Goal: Task Accomplishment & Management: Use online tool/utility

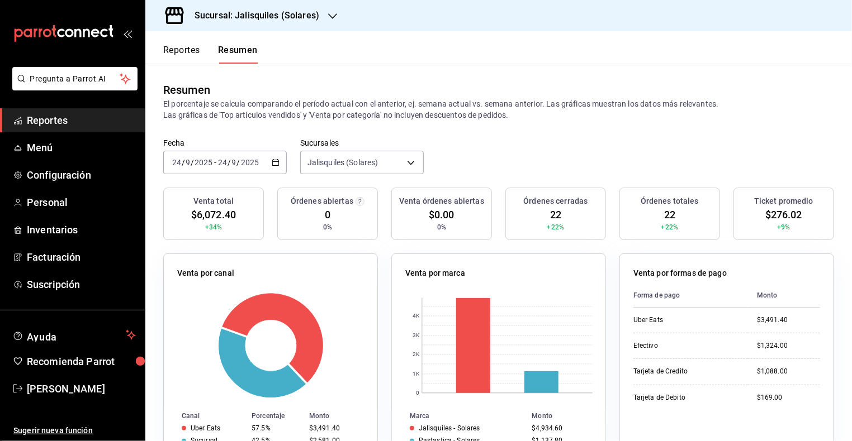
click at [53, 122] on span "Reportes" at bounding box center [81, 120] width 109 height 15
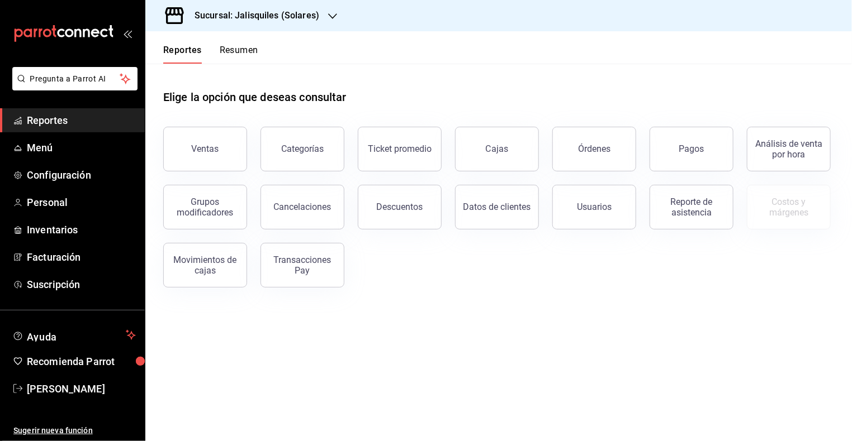
click at [760, 288] on div "Elige la opción que deseas consultar Ventas Categorías Ticket promedio Cajas Ór…" at bounding box center [498, 185] width 706 height 242
click at [54, 121] on span "Reportes" at bounding box center [81, 120] width 109 height 15
click at [211, 21] on h3 "Sucursal: Jalisquiles (Solares)" at bounding box center [253, 15] width 134 height 13
click at [211, 21] on div at bounding box center [426, 220] width 852 height 441
click at [130, 34] on icon "open_drawer_menu" at bounding box center [127, 33] width 9 height 9
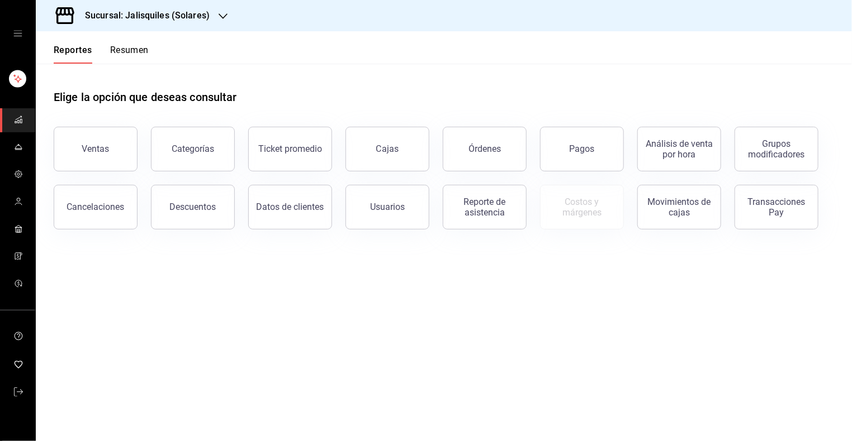
click at [16, 35] on icon "open drawer" at bounding box center [17, 33] width 9 height 9
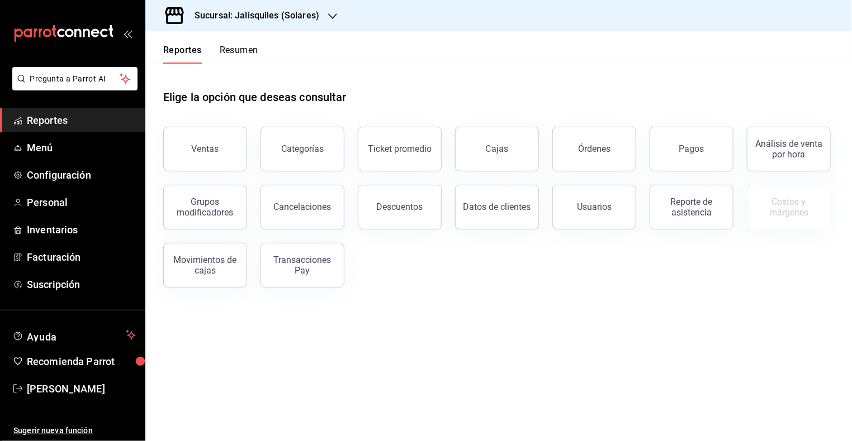
click at [239, 49] on button "Resumen" at bounding box center [239, 54] width 39 height 19
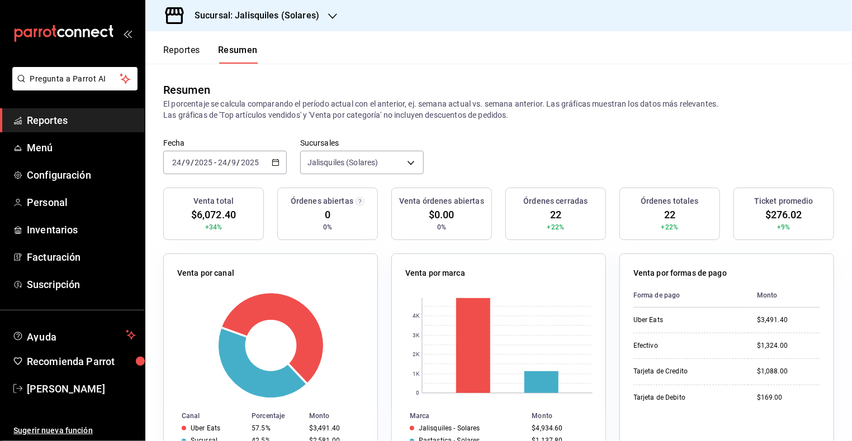
click at [265, 16] on h3 "Sucursal: Jalisquiles (Solares)" at bounding box center [253, 15] width 134 height 13
click at [225, 42] on div "Jalisquiles (GDL)" at bounding box center [229, 48] width 150 height 12
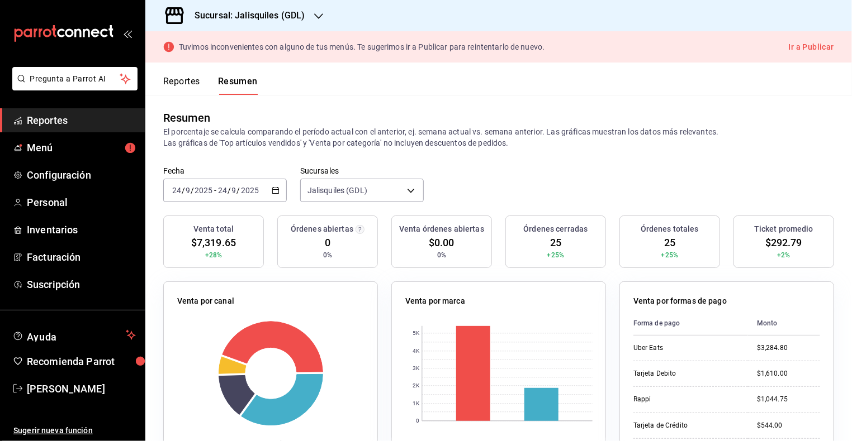
scroll to position [4, 0]
click at [170, 77] on button "Reportes" at bounding box center [181, 85] width 37 height 19
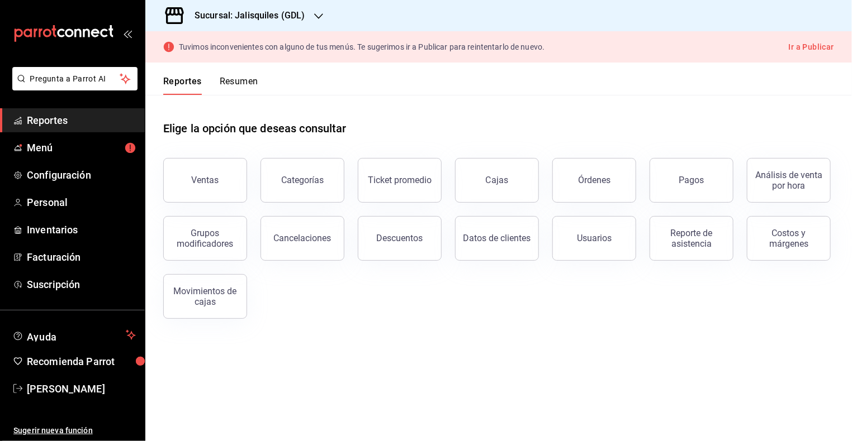
click at [312, 17] on div "Sucursal: Jalisquiles (GDL)" at bounding box center [240, 15] width 173 height 31
click at [83, 388] on span "[PERSON_NAME]" at bounding box center [81, 389] width 109 height 15
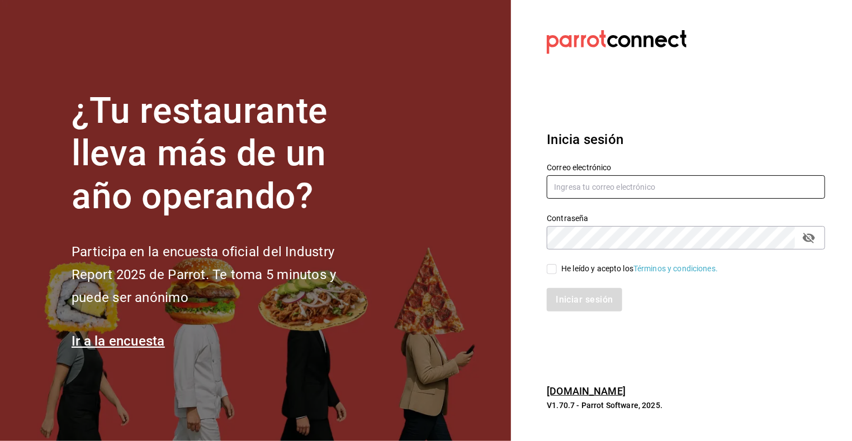
type input "[EMAIL_ADDRESS][DOMAIN_NAME]"
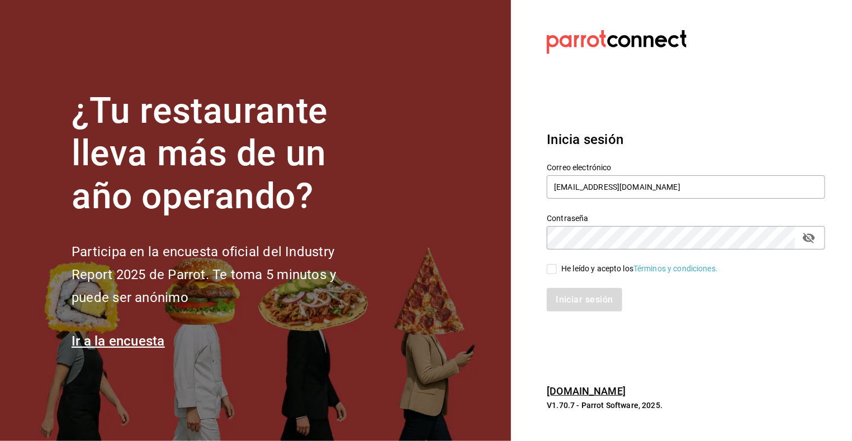
click at [550, 270] on input "He leído y acepto los Términos y condiciones." at bounding box center [552, 269] width 10 height 10
checkbox input "true"
drag, startPoint x: 590, startPoint y: 305, endPoint x: 577, endPoint y: 289, distance: 20.3
click at [590, 305] on button "Iniciar sesión" at bounding box center [585, 299] width 76 height 23
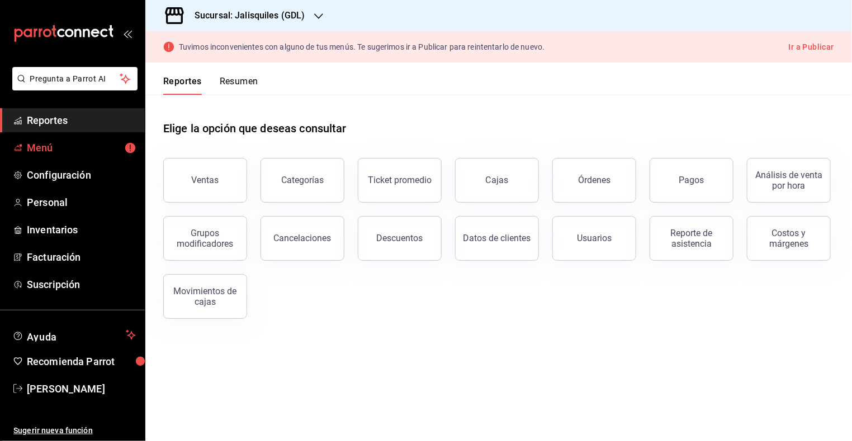
click at [46, 149] on span "Menú" at bounding box center [81, 147] width 109 height 15
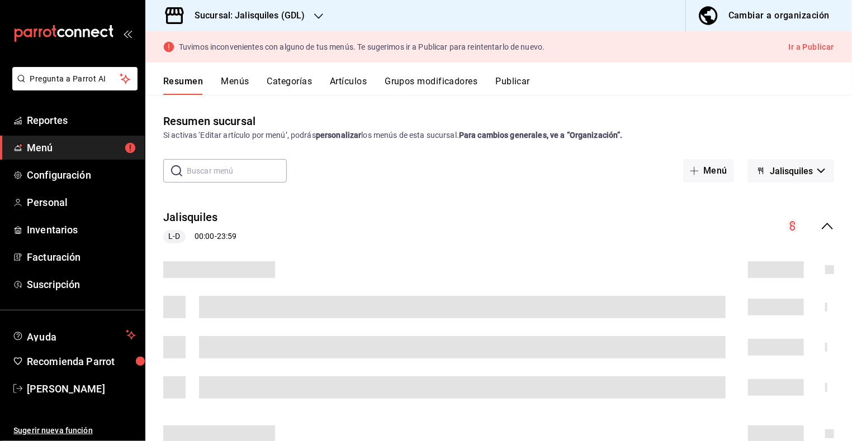
click at [789, 13] on div "Cambiar a organización" at bounding box center [778, 16] width 101 height 16
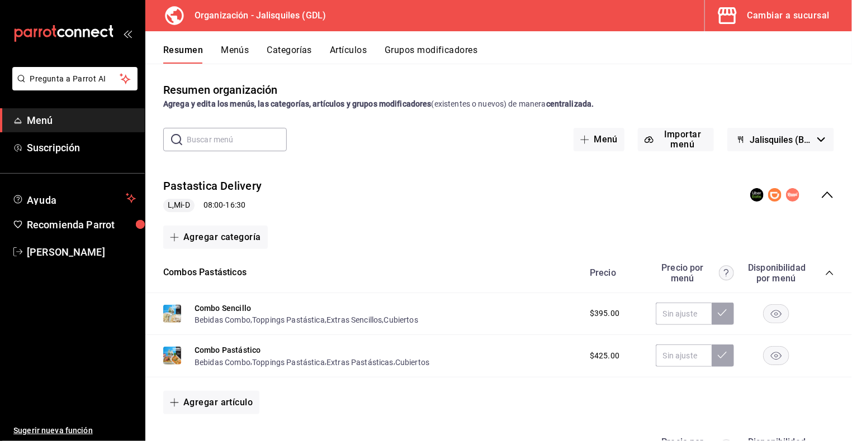
click at [789, 13] on div "Cambiar a sucursal" at bounding box center [788, 16] width 82 height 16
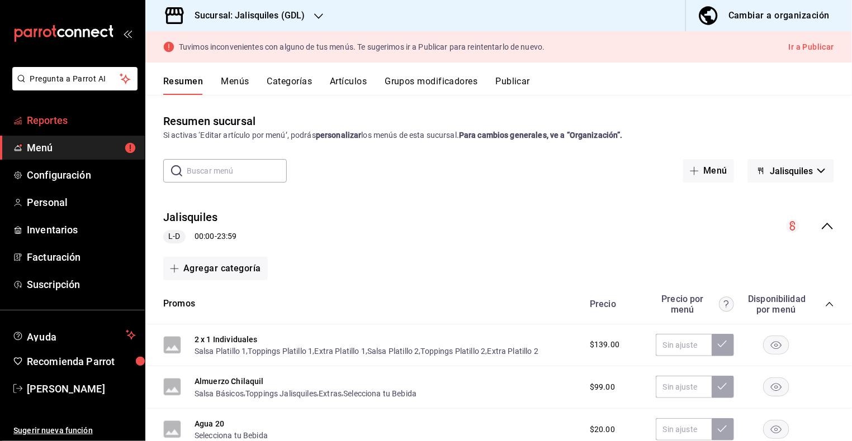
click at [60, 113] on span "Reportes" at bounding box center [81, 120] width 109 height 15
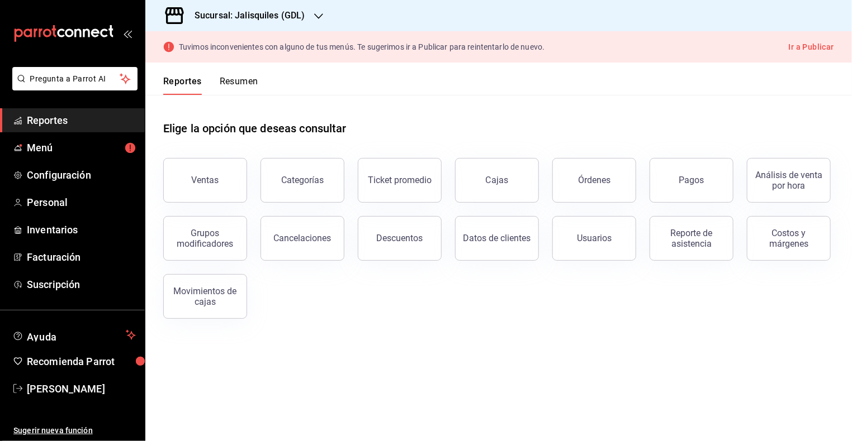
click at [192, 177] on button "Ventas" at bounding box center [205, 180] width 84 height 45
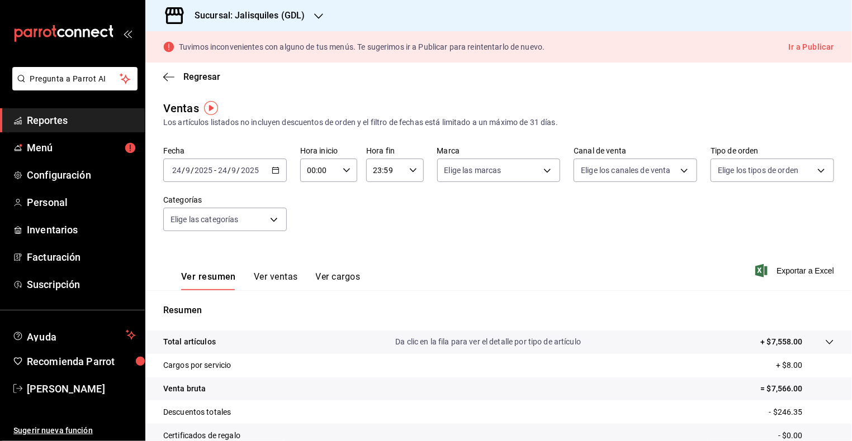
click at [274, 169] on \(Stroke\) "button" at bounding box center [275, 169] width 6 height 1
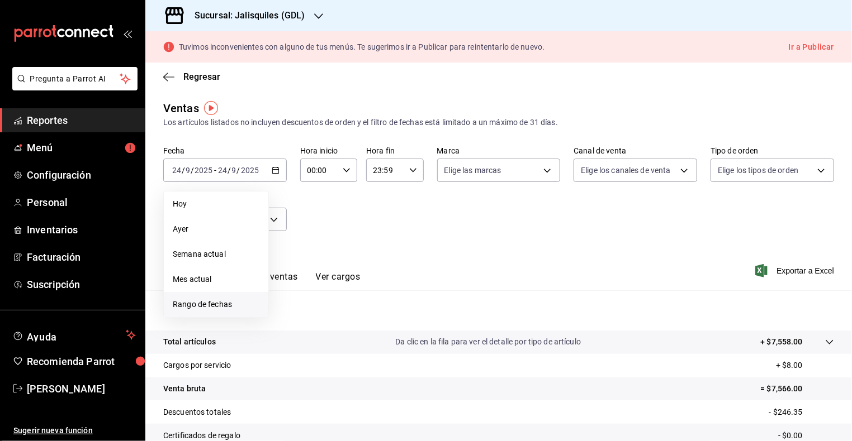
click at [222, 304] on span "Rango de fechas" at bounding box center [216, 305] width 87 height 12
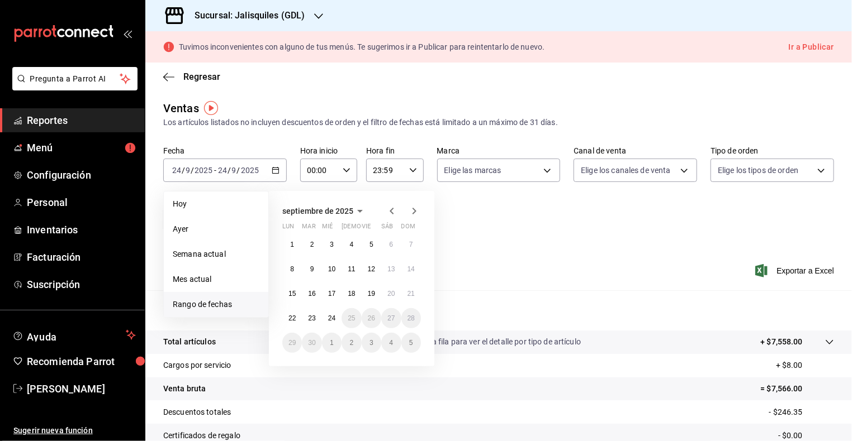
click at [313, 207] on span "septiembre de 2025" at bounding box center [317, 211] width 71 height 9
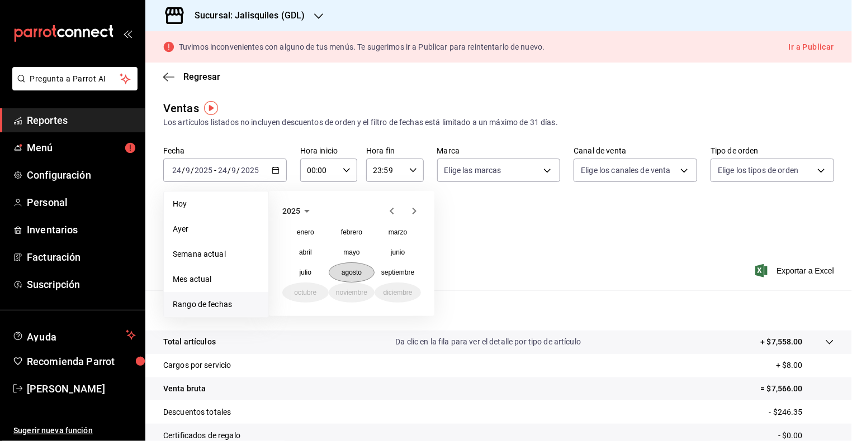
click at [350, 276] on abbr "agosto" at bounding box center [351, 273] width 20 height 8
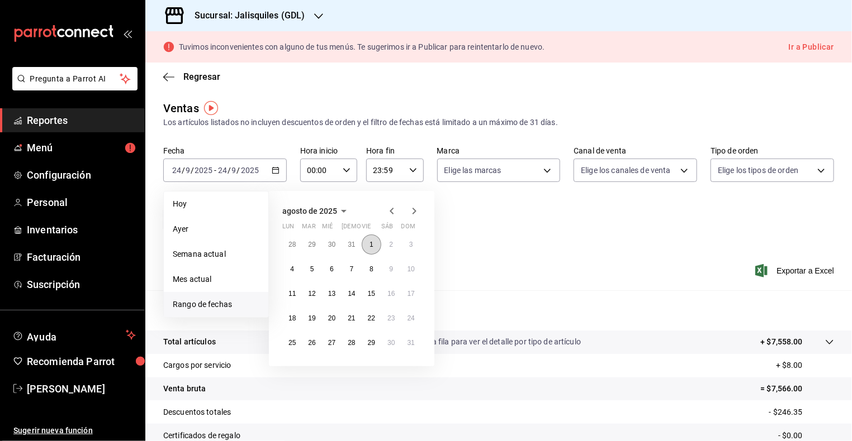
click at [368, 244] on button "1" at bounding box center [372, 245] width 20 height 20
click at [416, 343] on button "31" at bounding box center [411, 343] width 20 height 20
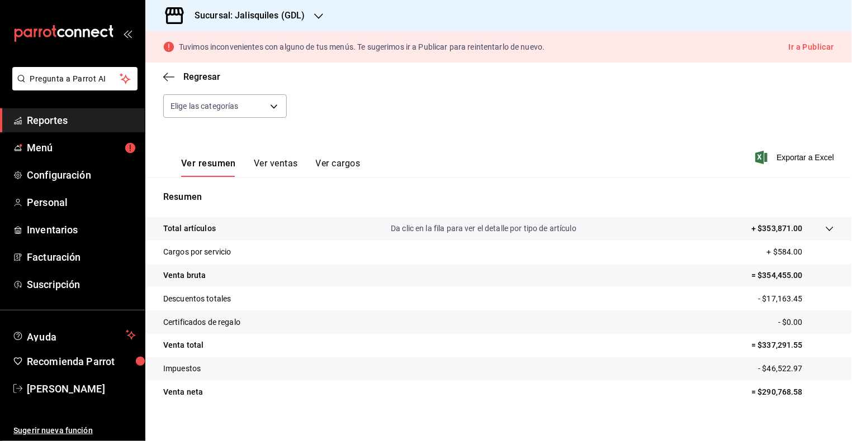
scroll to position [120, 0]
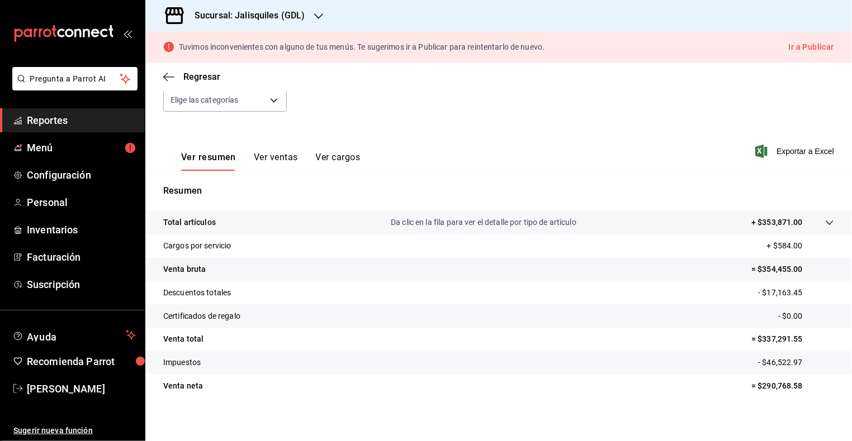
click at [828, 222] on icon at bounding box center [828, 223] width 7 height 4
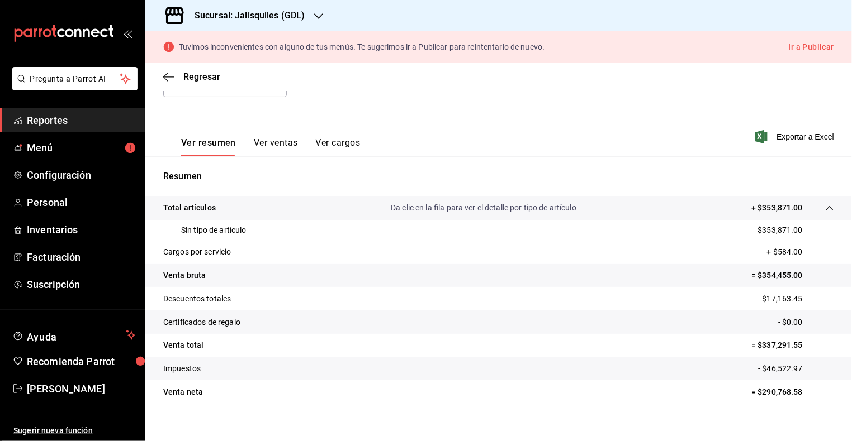
scroll to position [146, 0]
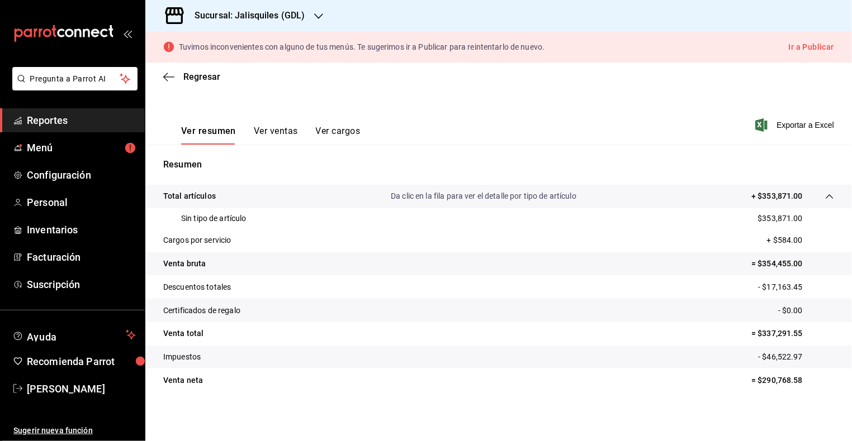
click at [283, 129] on button "Ver ventas" at bounding box center [276, 135] width 44 height 19
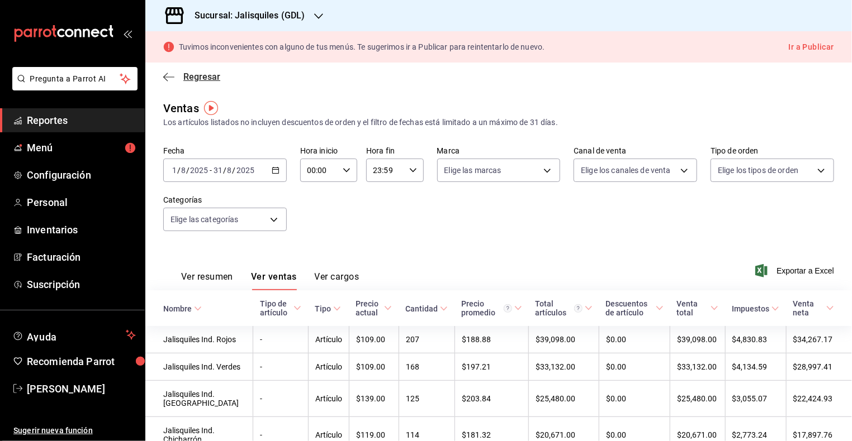
click at [179, 77] on span "Regresar" at bounding box center [191, 77] width 57 height 11
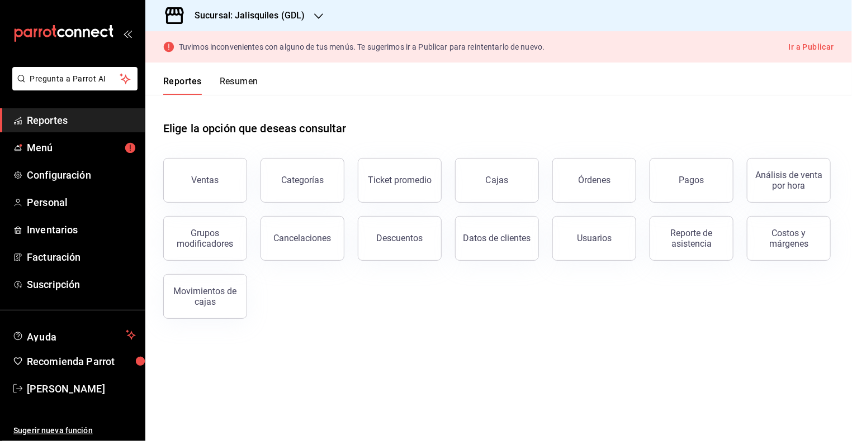
click at [302, 181] on div "Categorías" at bounding box center [302, 180] width 42 height 11
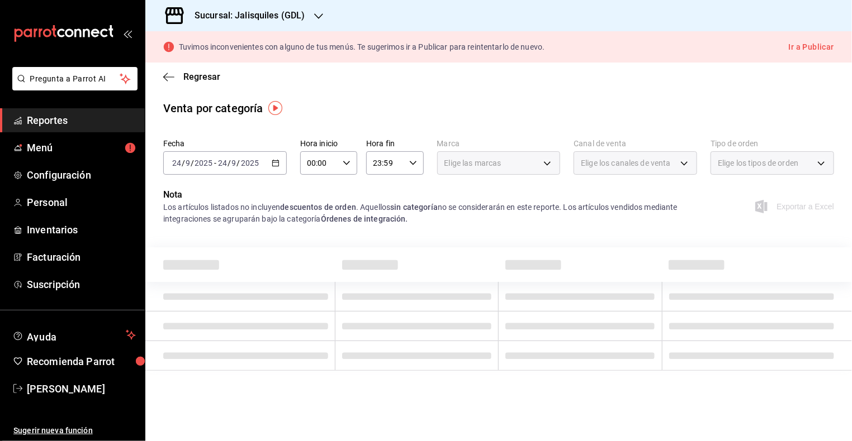
click at [251, 165] on input "2025" at bounding box center [249, 163] width 19 height 9
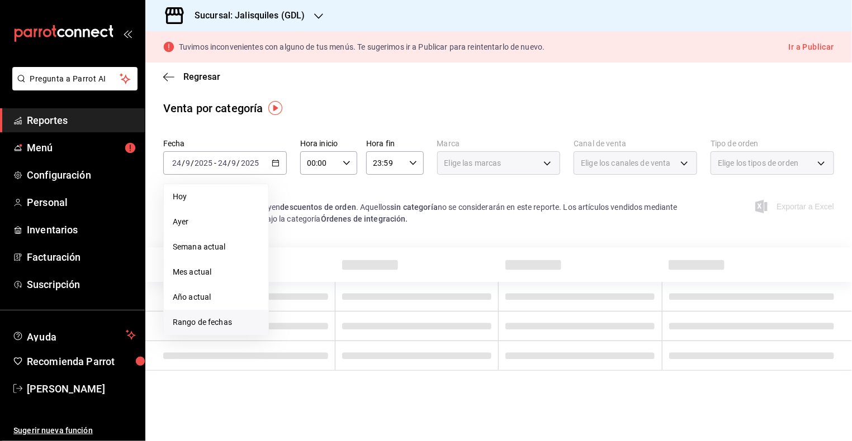
click at [217, 321] on span "Rango de fechas" at bounding box center [216, 323] width 87 height 12
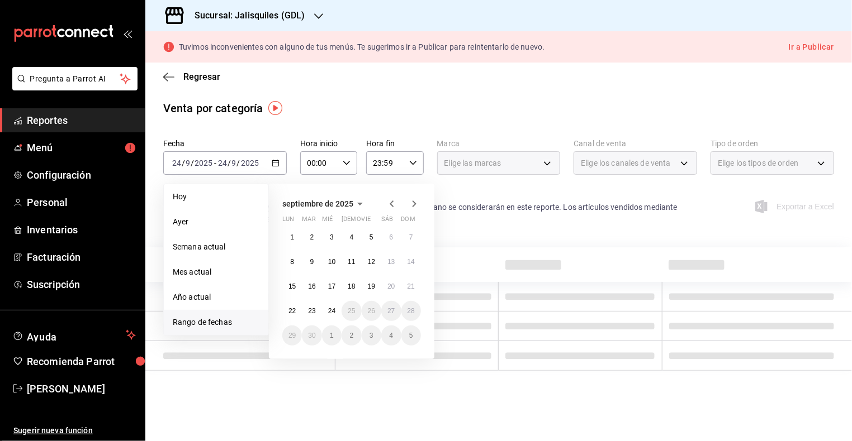
click at [336, 202] on span "septiembre de 2025" at bounding box center [317, 204] width 71 height 9
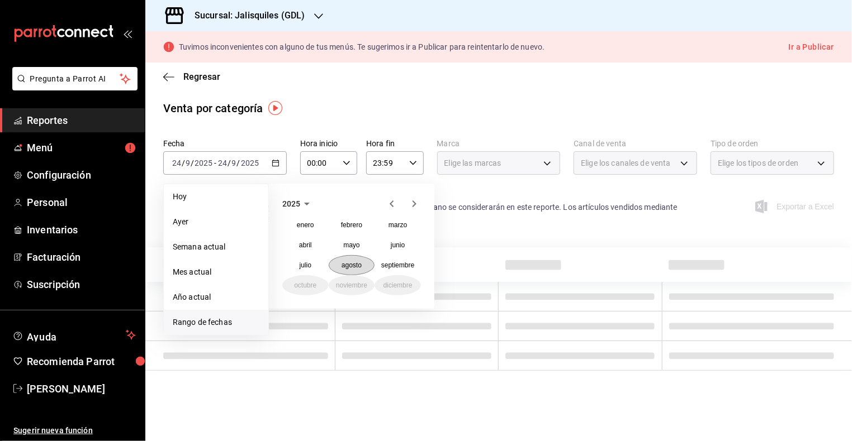
click at [352, 264] on abbr "agosto" at bounding box center [351, 266] width 20 height 8
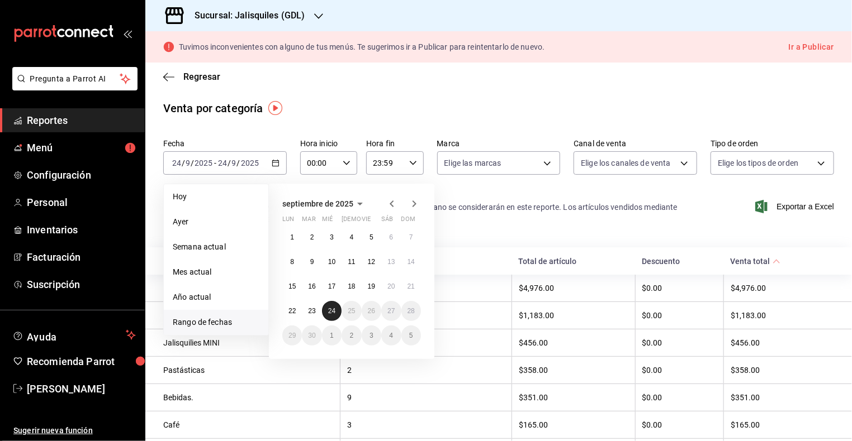
click at [335, 310] on abbr "24" at bounding box center [331, 311] width 7 height 8
click at [345, 203] on span "septiembre de 2025" at bounding box center [317, 204] width 71 height 9
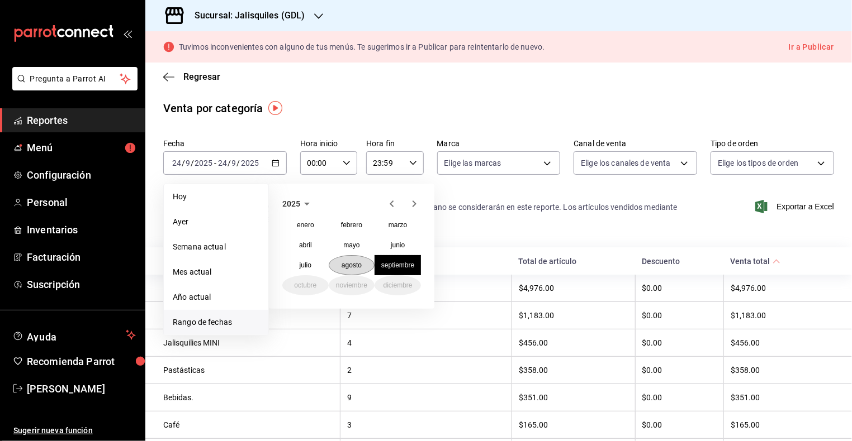
click at [346, 260] on button "agosto" at bounding box center [352, 265] width 46 height 20
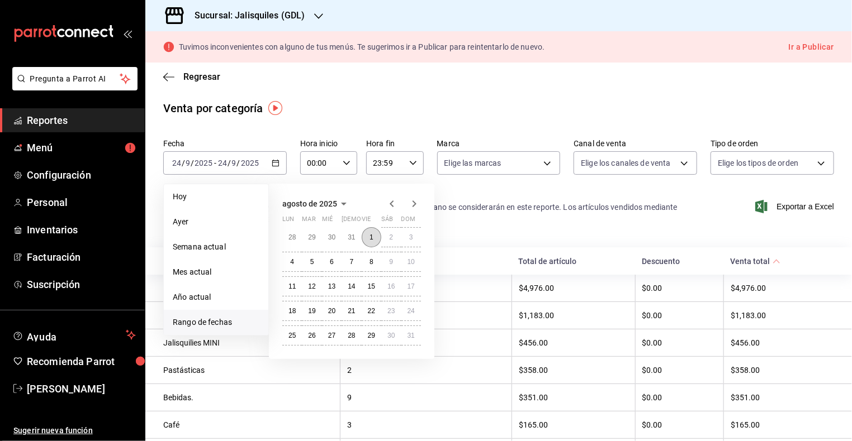
click at [366, 239] on button "1" at bounding box center [372, 237] width 20 height 20
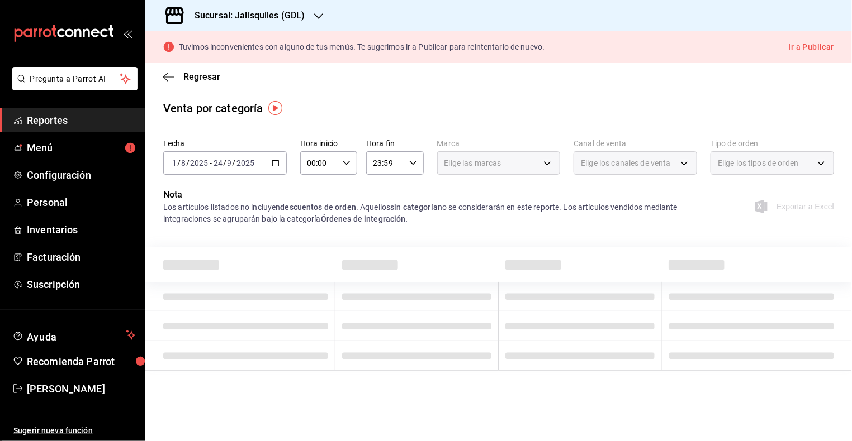
click at [272, 162] on icon "button" at bounding box center [276, 163] width 8 height 8
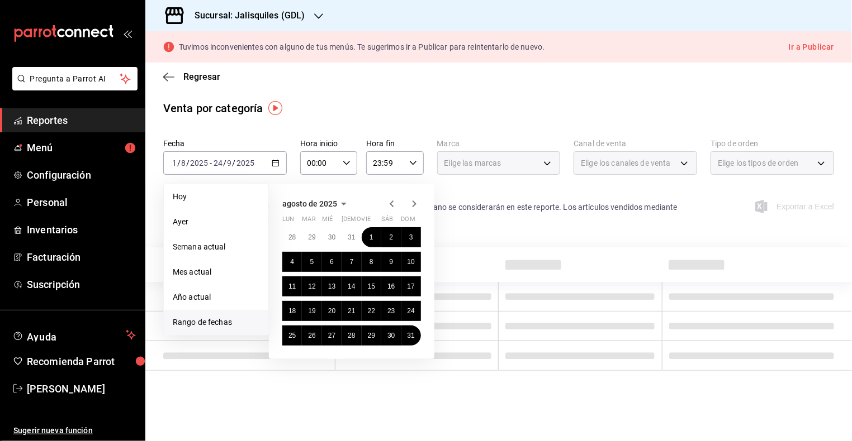
click at [466, 224] on div "Los artículos listados no incluyen descuentos de orden . Aquellos sin categoría…" at bounding box center [430, 213] width 534 height 23
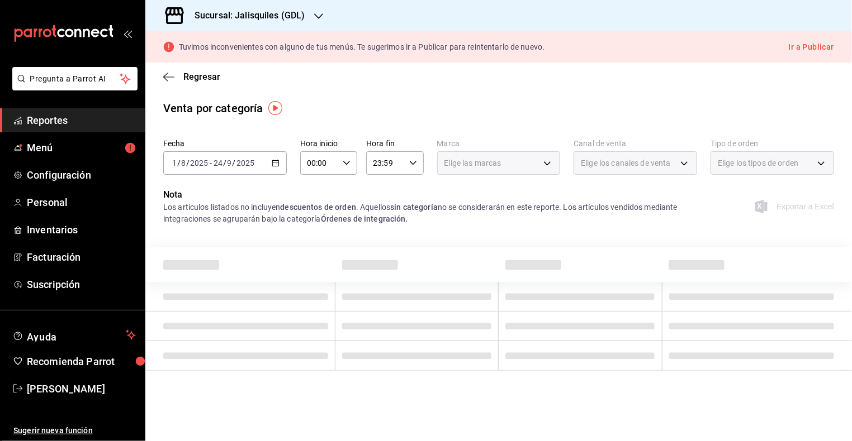
click at [486, 167] on span "Elige las marcas" at bounding box center [472, 163] width 57 height 11
drag, startPoint x: 598, startPoint y: 160, endPoint x: 580, endPoint y: 163, distance: 18.6
click at [598, 160] on span "Elige los canales de venta" at bounding box center [625, 163] width 89 height 11
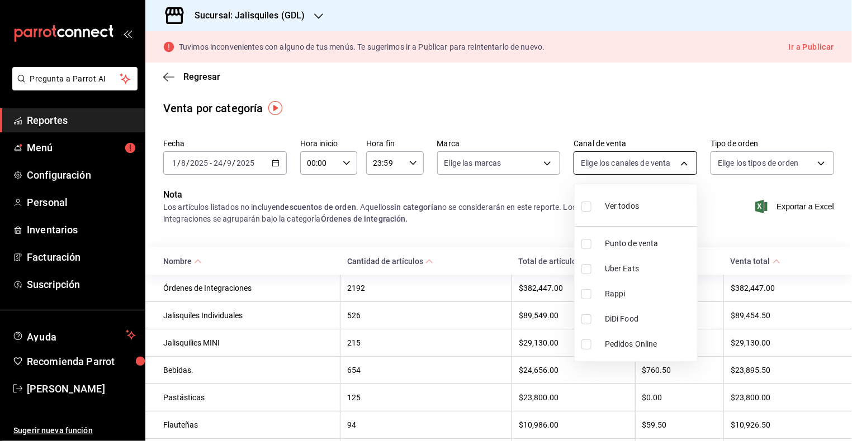
click at [615, 166] on body "Pregunta a Parrot AI Reportes Menú Configuración Personal Inventarios Facturaci…" at bounding box center [426, 220] width 852 height 441
click at [586, 244] on input "checkbox" at bounding box center [586, 244] width 10 height 10
checkbox input "true"
type input "PARROT"
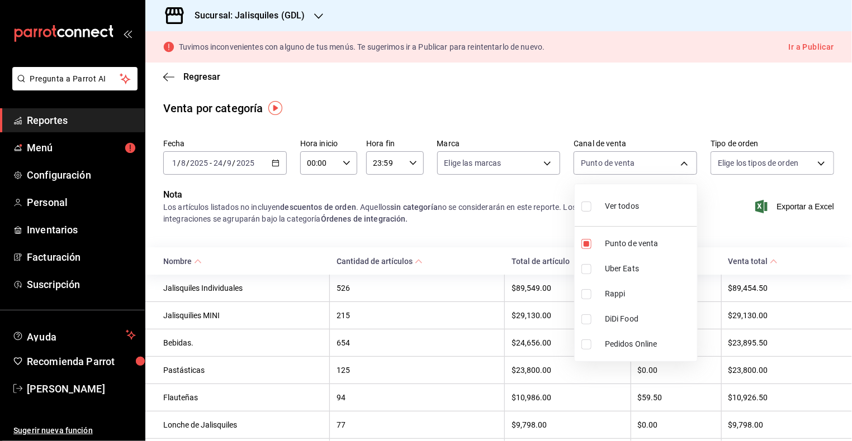
click at [498, 221] on div at bounding box center [426, 220] width 852 height 441
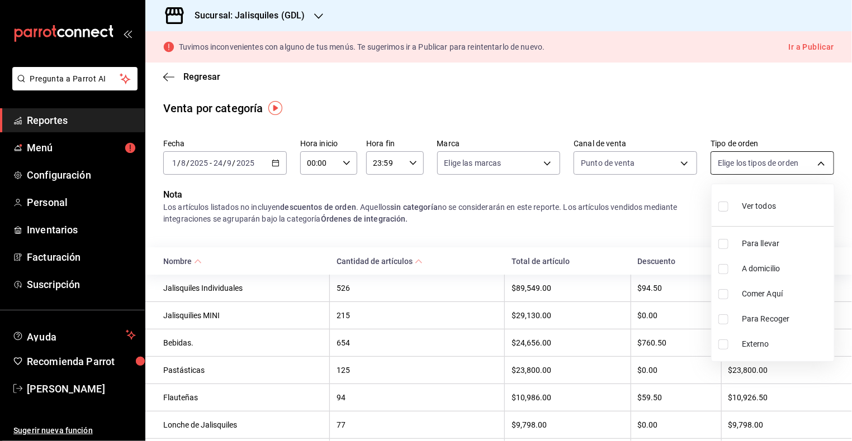
click at [754, 160] on body "Pregunta a Parrot AI Reportes Menú Configuración Personal Inventarios Facturaci…" at bounding box center [426, 220] width 852 height 441
click at [666, 167] on div at bounding box center [426, 220] width 852 height 441
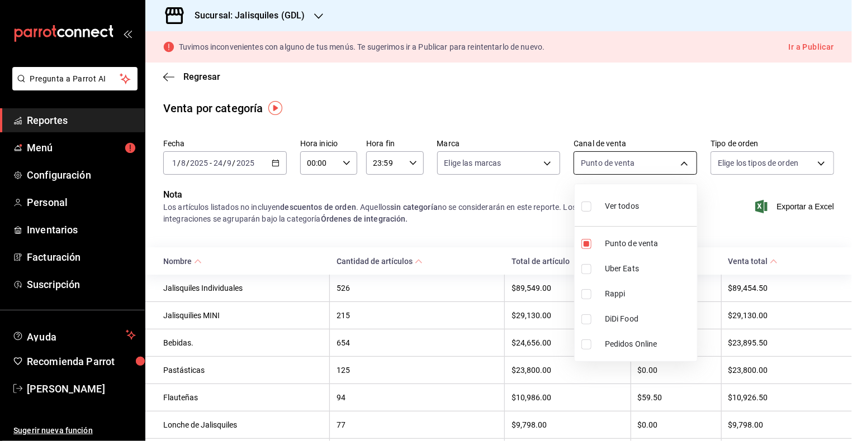
click at [671, 165] on body "Pregunta a Parrot AI Reportes Menú Configuración Personal Inventarios Facturaci…" at bounding box center [426, 220] width 852 height 441
click at [680, 119] on div at bounding box center [426, 220] width 852 height 441
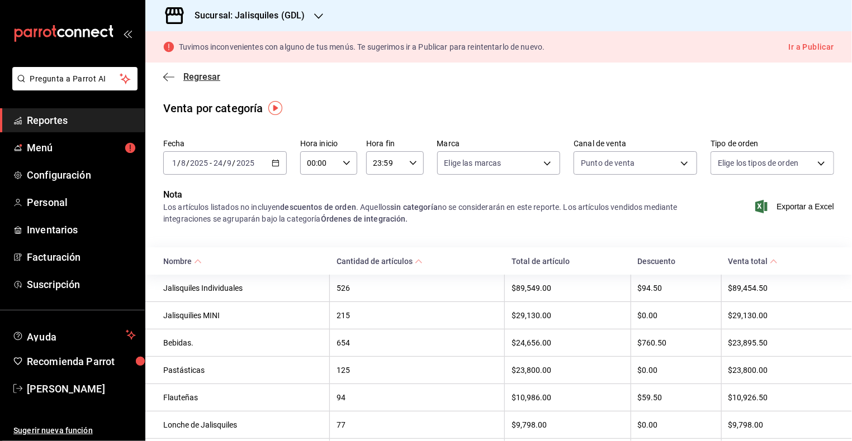
click at [175, 78] on span "Regresar" at bounding box center [191, 77] width 57 height 11
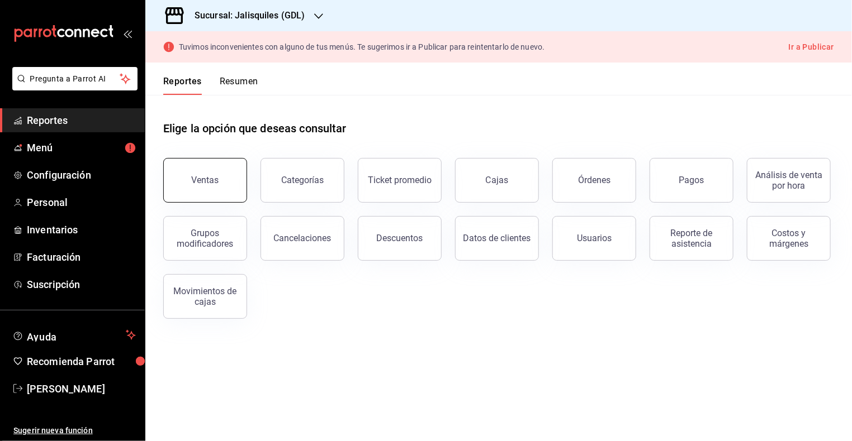
click at [197, 182] on div "Ventas" at bounding box center [205, 180] width 27 height 11
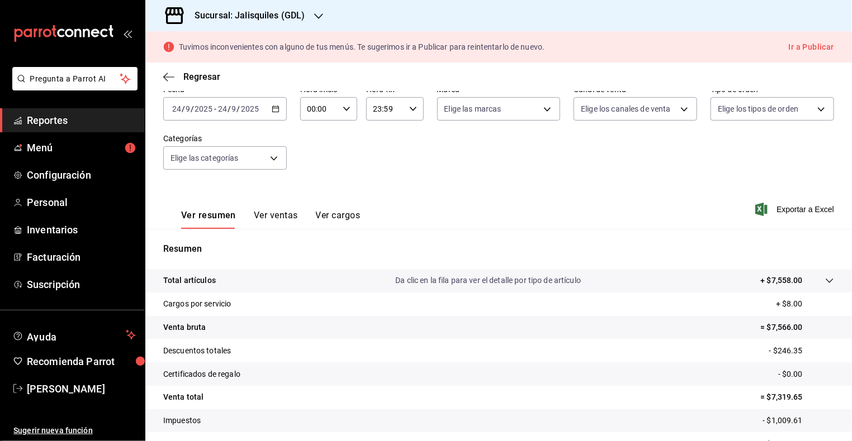
scroll to position [59, 0]
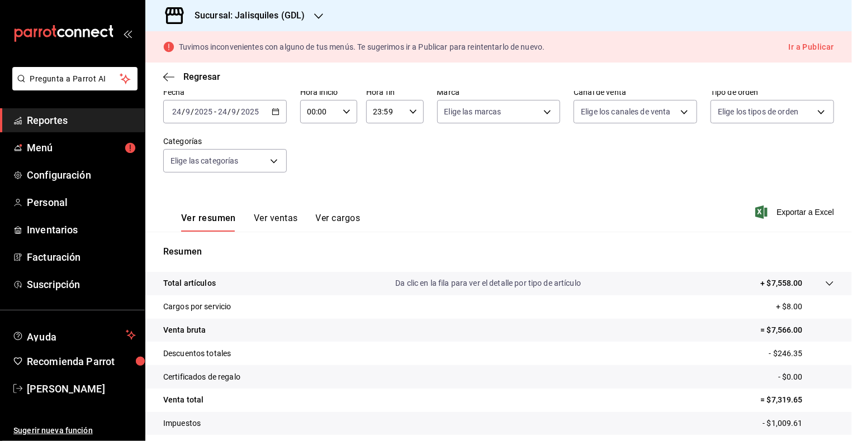
click at [350, 217] on button "Ver cargos" at bounding box center [338, 222] width 45 height 19
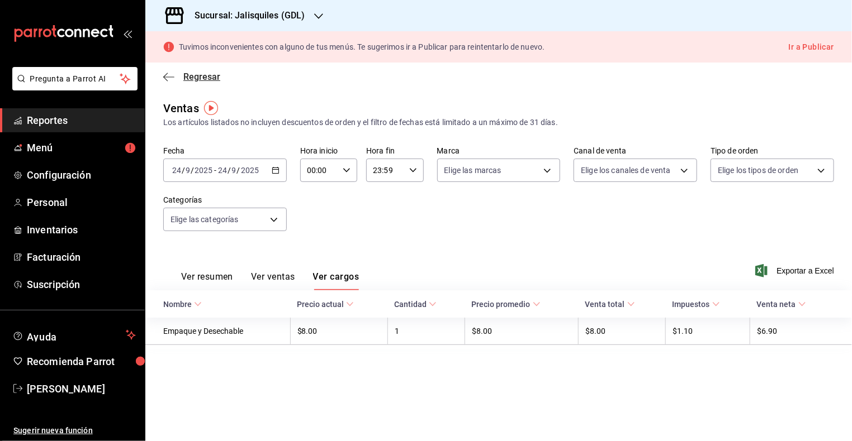
click at [169, 75] on icon "button" at bounding box center [168, 77] width 11 height 10
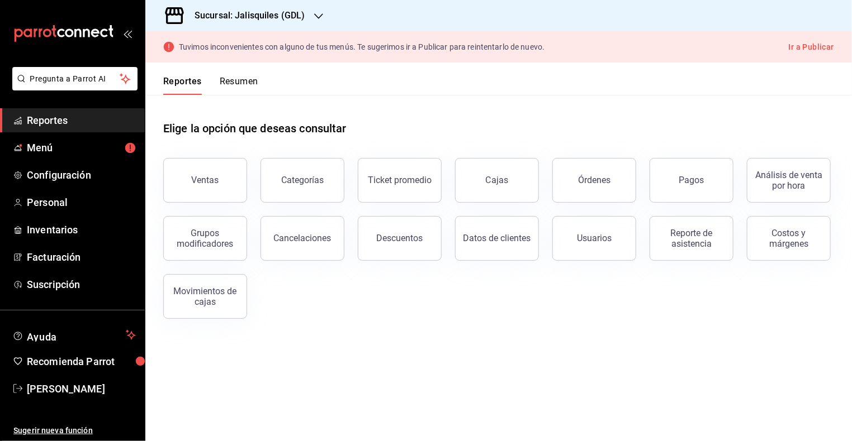
click at [303, 16] on h3 "Sucursal: Jalisquiles (GDL)" at bounding box center [246, 15] width 120 height 13
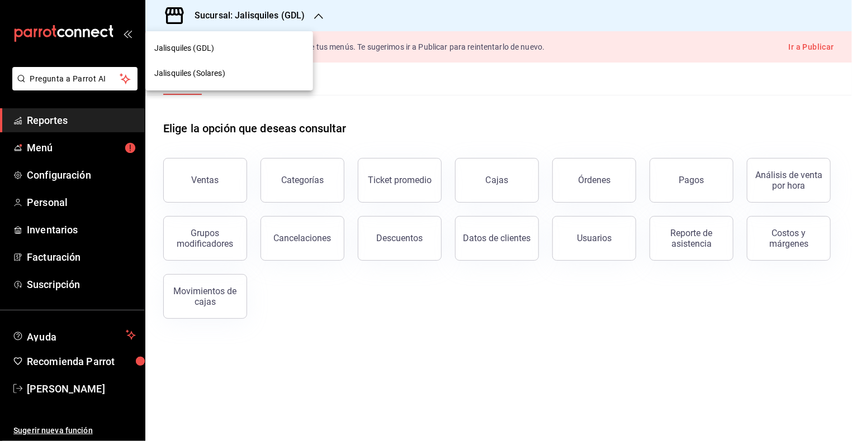
click at [709, 132] on div at bounding box center [426, 220] width 852 height 441
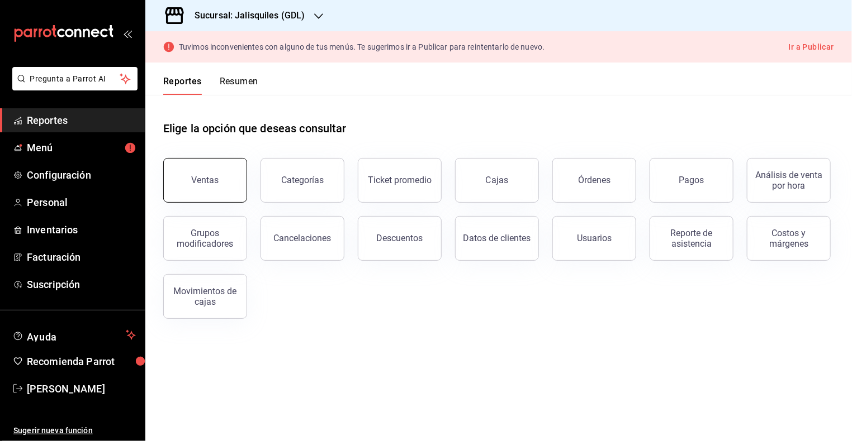
click at [224, 189] on button "Ventas" at bounding box center [205, 180] width 84 height 45
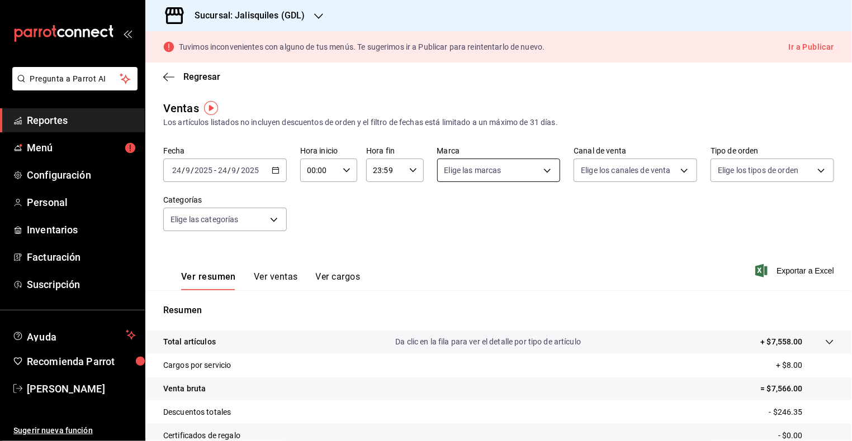
click at [492, 167] on body "Pregunta a Parrot AI Reportes Menú Configuración Personal Inventarios Facturaci…" at bounding box center [426, 220] width 852 height 441
click at [623, 170] on div at bounding box center [426, 220] width 852 height 441
click at [640, 175] on body "Pregunta a Parrot AI Reportes Menú Configuración Personal Inventarios Facturaci…" at bounding box center [426, 220] width 852 height 441
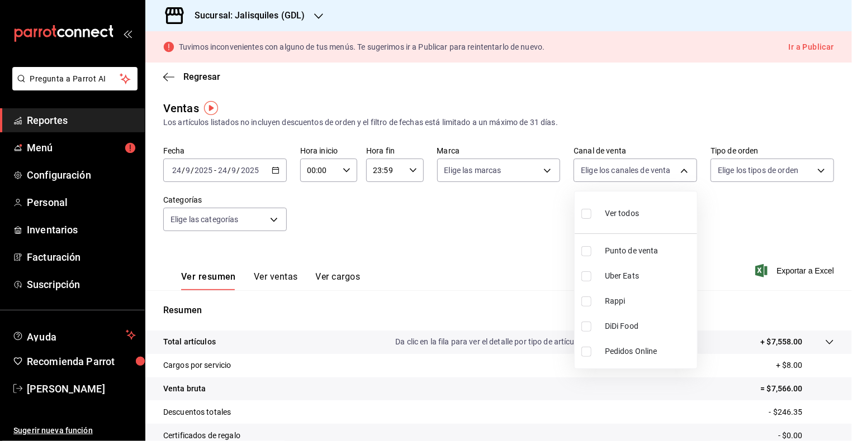
click at [596, 213] on div "Ver todos" at bounding box center [610, 213] width 58 height 24
type input "PARROT,UBER_EATS,RAPPI,DIDI_FOOD,ONLINE"
checkbox input "true"
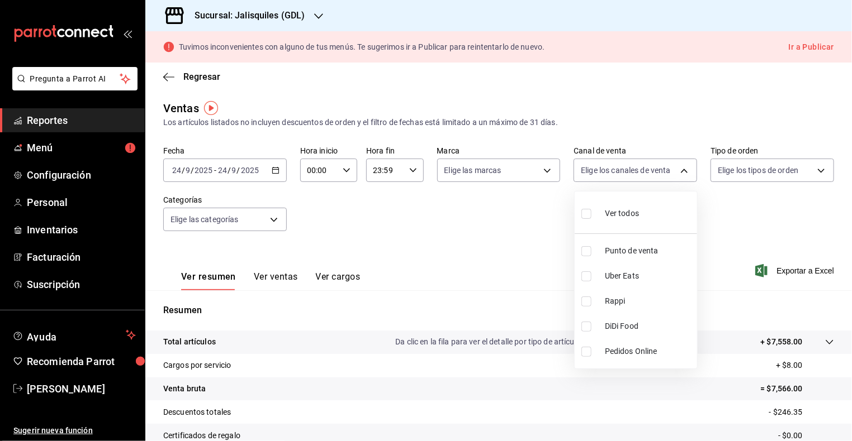
checkbox input "true"
click at [789, 173] on div at bounding box center [426, 220] width 852 height 441
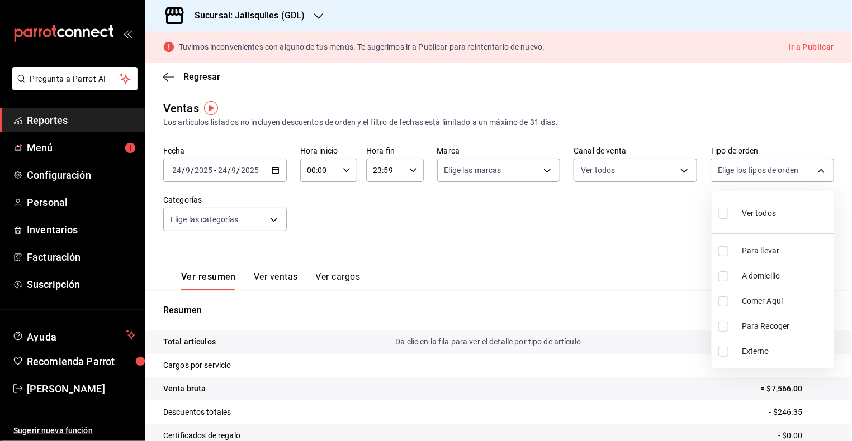
click at [812, 169] on body "Pregunta a Parrot AI Reportes Menú Configuración Personal Inventarios Facturaci…" at bounding box center [426, 220] width 852 height 441
click at [750, 212] on span "Ver todos" at bounding box center [759, 214] width 34 height 12
type input "626c4e50-005d-4afa-876b-f3b044f67b7f,9319a0a5-f9ec-4558-bca6-f9a9da2e50cd,271f9…"
checkbox input "true"
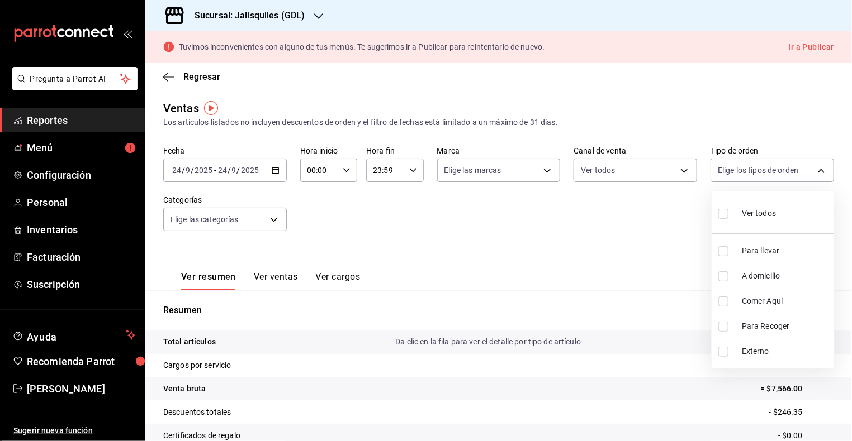
checkbox input "true"
click at [274, 170] on div at bounding box center [426, 220] width 852 height 441
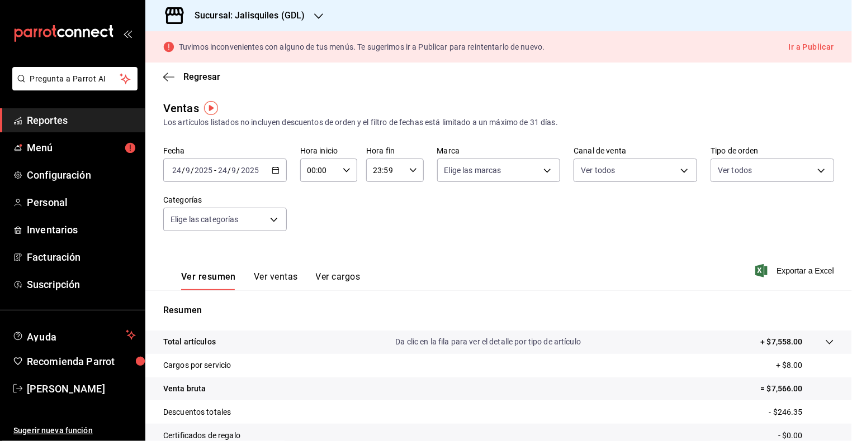
click at [274, 170] on icon "button" at bounding box center [276, 171] width 8 height 8
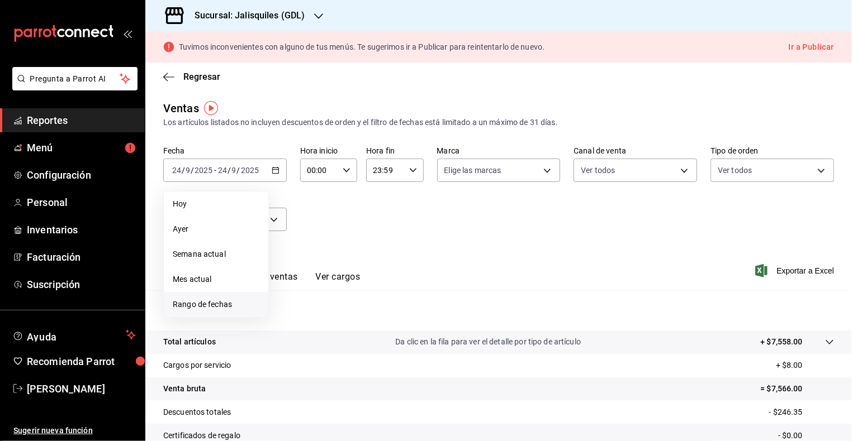
click at [222, 302] on span "Rango de fechas" at bounding box center [216, 305] width 87 height 12
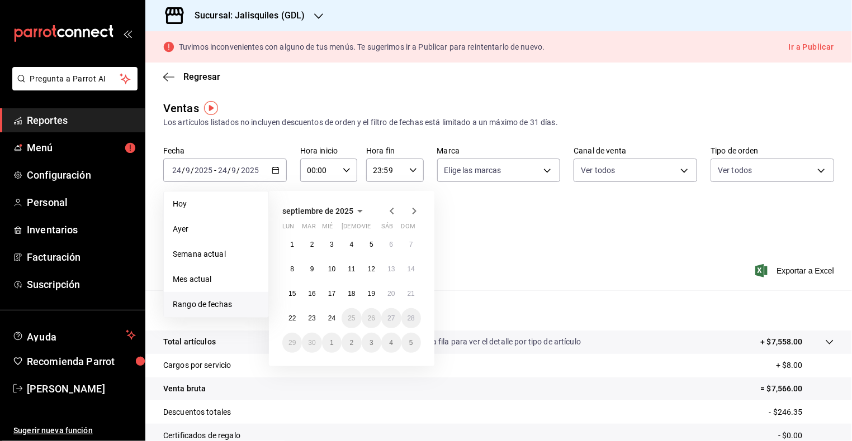
click at [308, 209] on span "septiembre de 2025" at bounding box center [317, 211] width 71 height 9
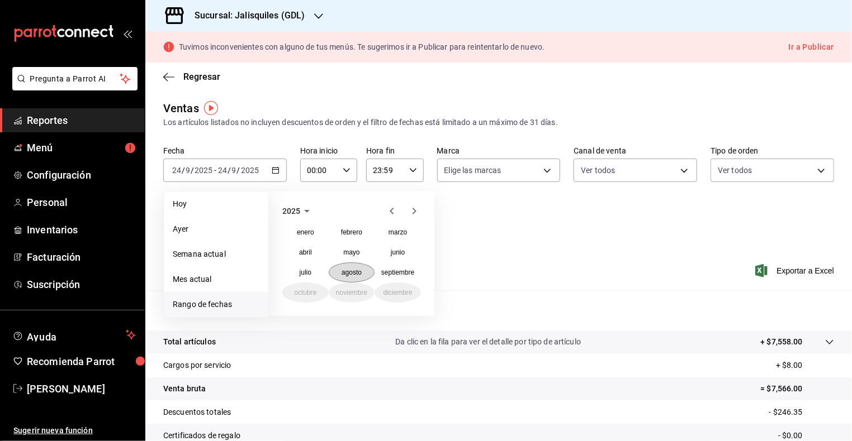
click at [343, 274] on abbr "agosto" at bounding box center [351, 273] width 20 height 8
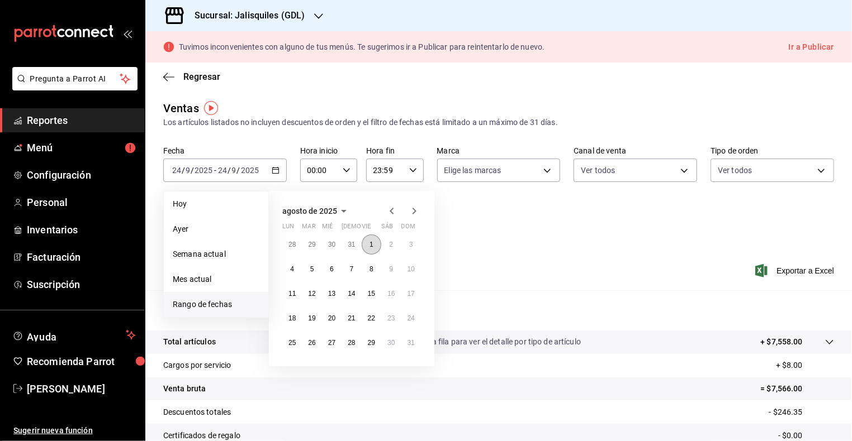
click at [372, 243] on abbr "1" at bounding box center [371, 245] width 4 height 8
click at [414, 344] on abbr "31" at bounding box center [410, 343] width 7 height 8
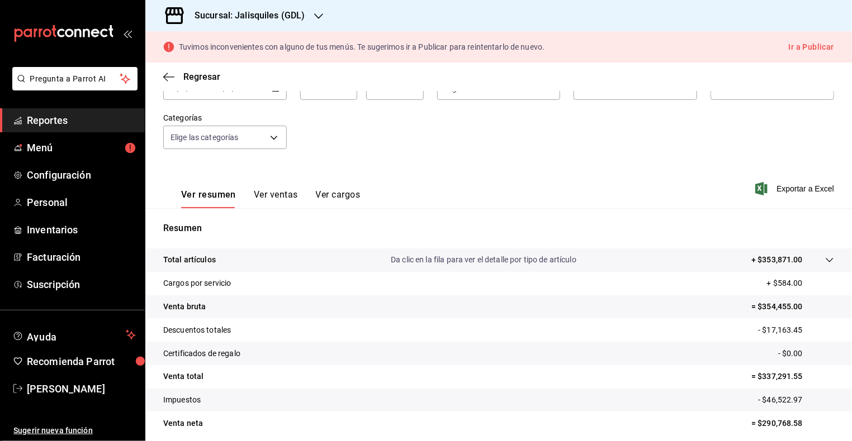
scroll to position [80, 0]
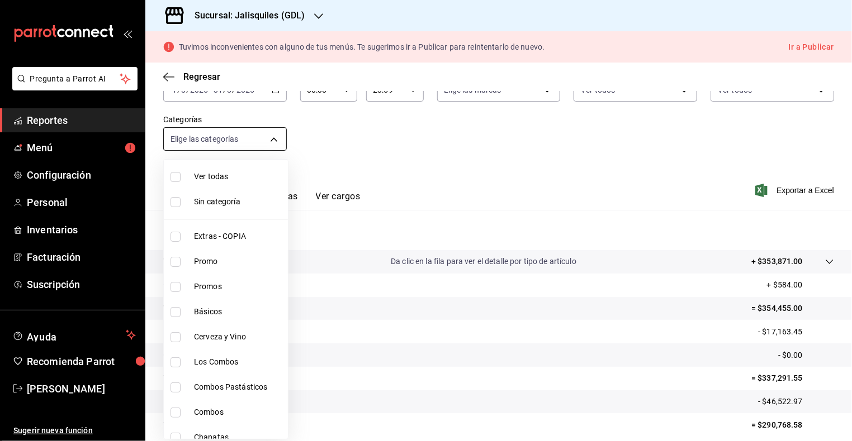
click at [264, 140] on body "Pregunta a Parrot AI Reportes Menú Configuración Personal Inventarios Facturaci…" at bounding box center [426, 220] width 852 height 441
click at [391, 151] on div at bounding box center [426, 220] width 852 height 441
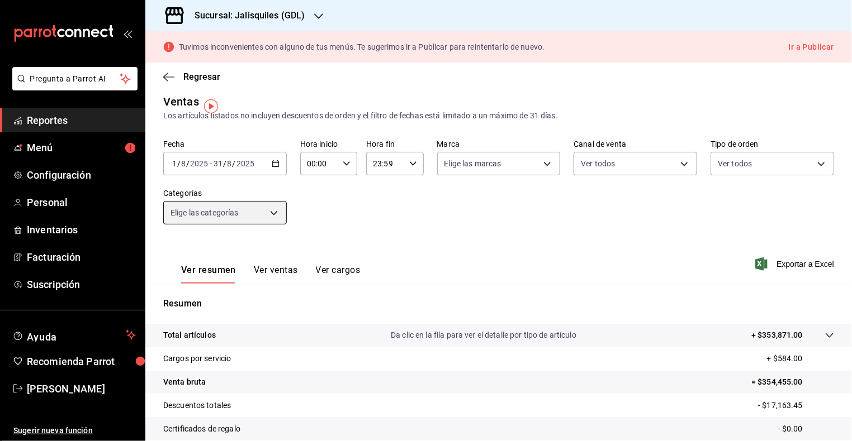
scroll to position [0, 0]
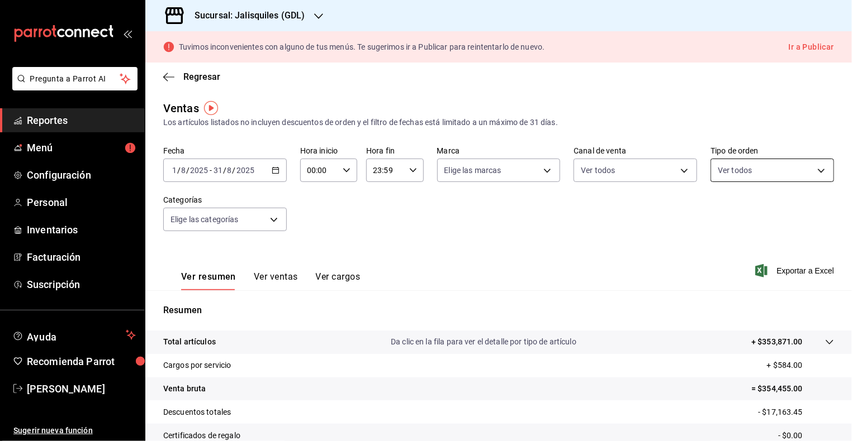
click at [742, 174] on body "Pregunta a Parrot AI Reportes Menú Configuración Personal Inventarios Facturaci…" at bounding box center [426, 220] width 852 height 441
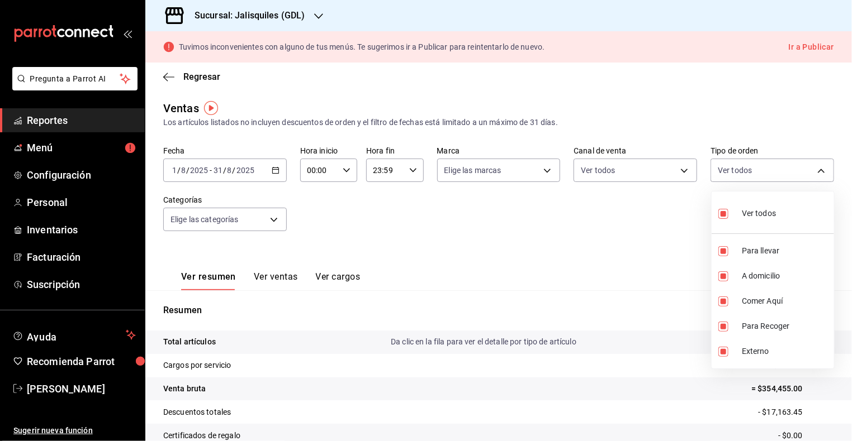
click at [671, 226] on div at bounding box center [426, 220] width 852 height 441
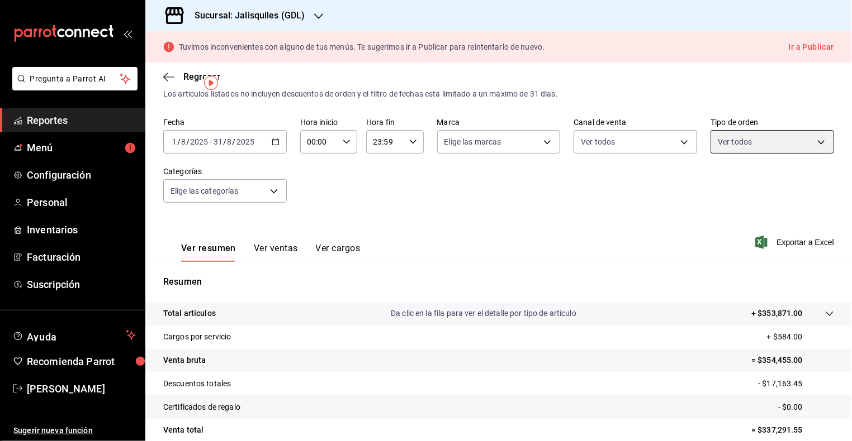
scroll to position [21, 0]
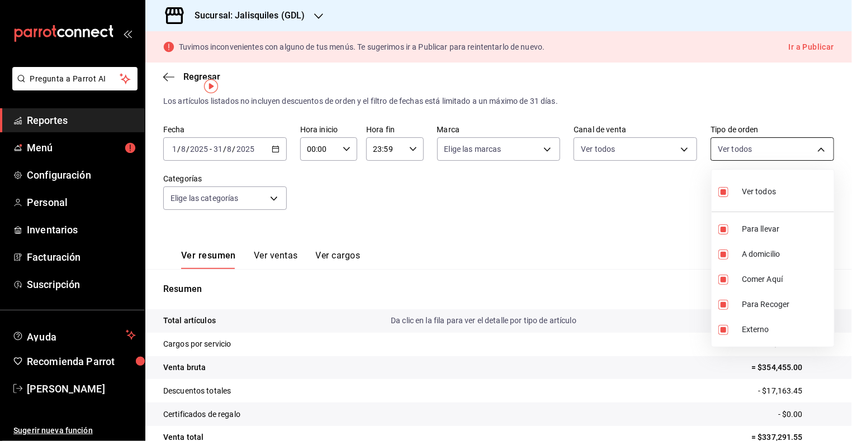
click at [733, 149] on body "Pregunta a Parrot AI Reportes Menú Configuración Personal Inventarios Facturaci…" at bounding box center [426, 220] width 852 height 441
click at [733, 149] on div at bounding box center [426, 220] width 852 height 441
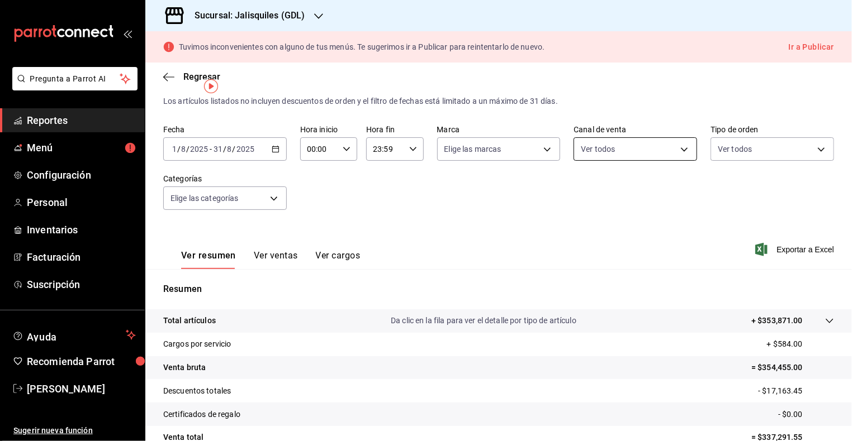
click at [661, 154] on body "Pregunta a Parrot AI Reportes Menú Configuración Personal Inventarios Facturaci…" at bounding box center [426, 220] width 852 height 441
click at [588, 189] on input "checkbox" at bounding box center [586, 192] width 10 height 10
checkbox input "false"
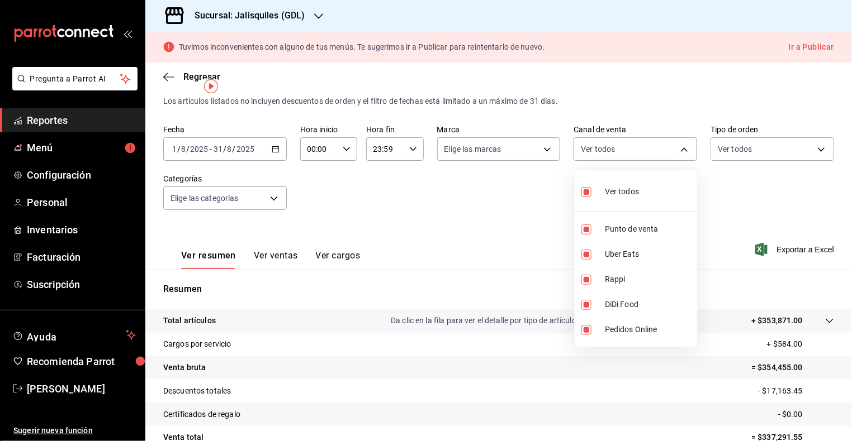
checkbox input "false"
click at [587, 229] on input "checkbox" at bounding box center [586, 230] width 10 height 10
checkbox input "true"
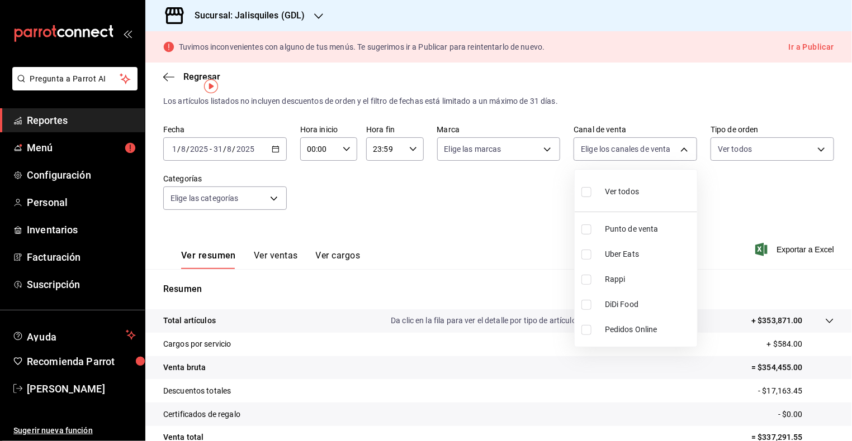
type input "PARROT"
click at [492, 192] on div at bounding box center [426, 220] width 852 height 441
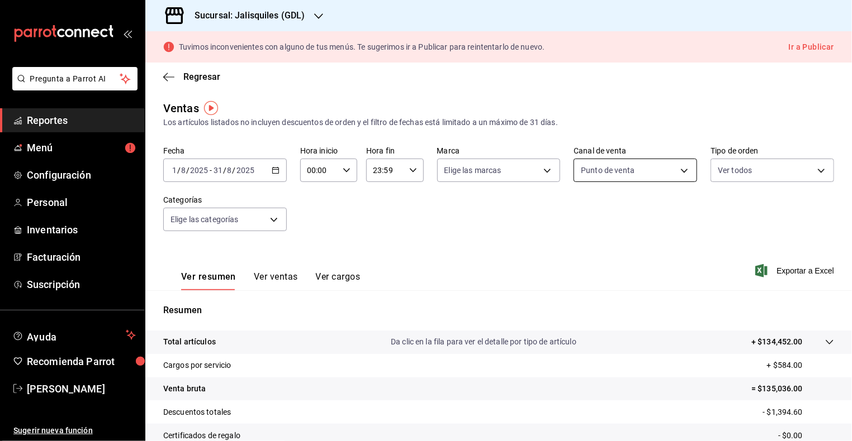
click at [630, 173] on body "Pregunta a Parrot AI Reportes Menú Configuración Personal Inventarios Facturaci…" at bounding box center [426, 220] width 852 height 441
click at [585, 277] on input "checkbox" at bounding box center [586, 277] width 10 height 10
checkbox input "true"
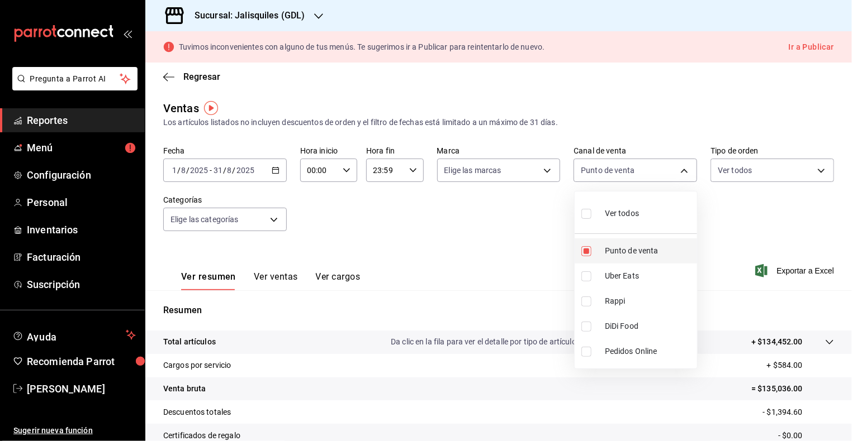
type input "PARROT,UBER_EATS"
click at [587, 251] on input "checkbox" at bounding box center [586, 251] width 10 height 10
checkbox input "false"
type input "UBER_EATS"
click at [737, 306] on div at bounding box center [426, 220] width 852 height 441
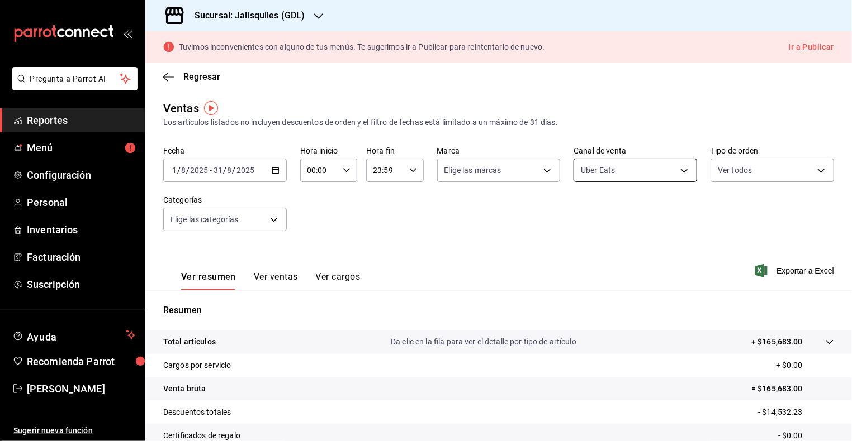
click at [652, 172] on body "Pregunta a Parrot AI Reportes Menú Configuración Personal Inventarios Facturaci…" at bounding box center [426, 220] width 852 height 441
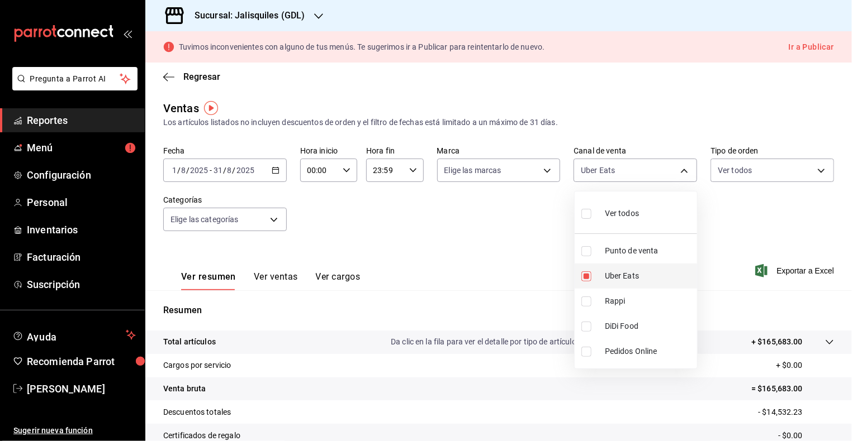
drag, startPoint x: 586, startPoint y: 277, endPoint x: 588, endPoint y: 286, distance: 9.4
click at [586, 277] on input "checkbox" at bounding box center [586, 277] width 10 height 10
checkbox input "false"
click at [586, 302] on input "checkbox" at bounding box center [586, 302] width 10 height 10
checkbox input "true"
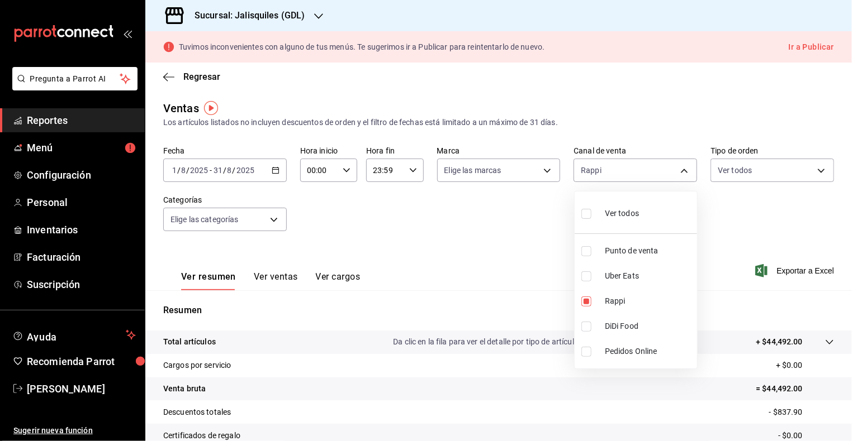
click at [750, 237] on div at bounding box center [426, 220] width 852 height 441
click at [628, 166] on body "Pregunta a Parrot AI Reportes Menú Configuración Personal Inventarios Facturaci…" at bounding box center [426, 220] width 852 height 441
click at [628, 327] on span "DiDi Food" at bounding box center [649, 327] width 88 height 12
type input "RAPPI,DIDI_FOOD"
checkbox input "true"
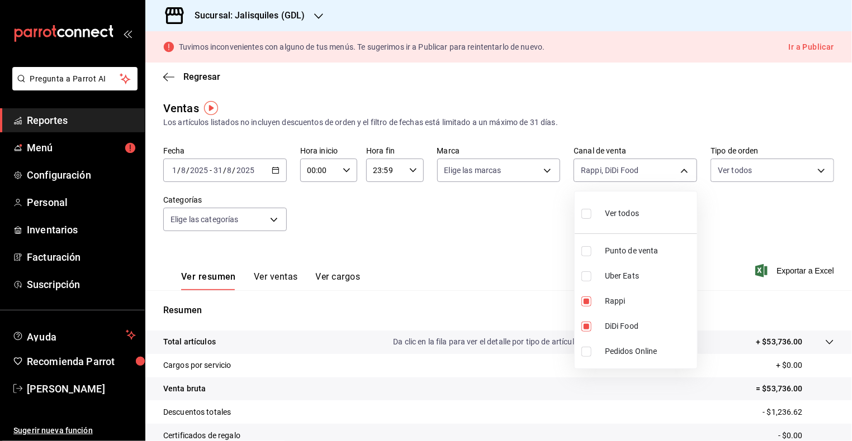
click at [628, 278] on span "Uber Eats" at bounding box center [649, 276] width 88 height 12
type input "RAPPI,DIDI_FOOD,UBER_EATS"
checkbox input "true"
drag, startPoint x: 588, startPoint y: 212, endPoint x: 600, endPoint y: 215, distance: 11.7
click at [589, 212] on input "checkbox" at bounding box center [586, 214] width 10 height 10
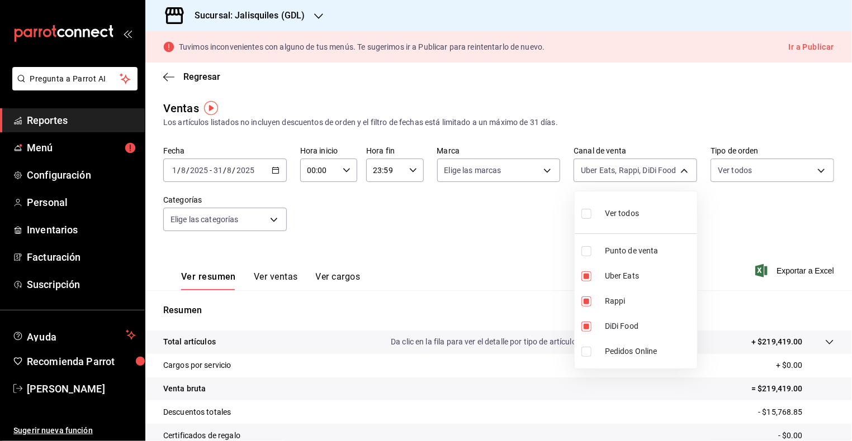
checkbox input "true"
type input "PARROT,UBER_EATS,RAPPI,DIDI_FOOD,ONLINE"
checkbox input "true"
click at [772, 229] on div at bounding box center [426, 220] width 852 height 441
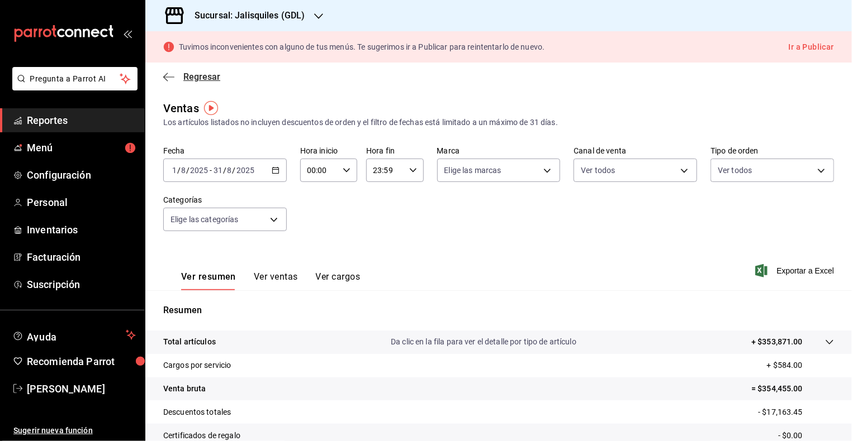
click at [201, 72] on span "Regresar" at bounding box center [201, 77] width 37 height 11
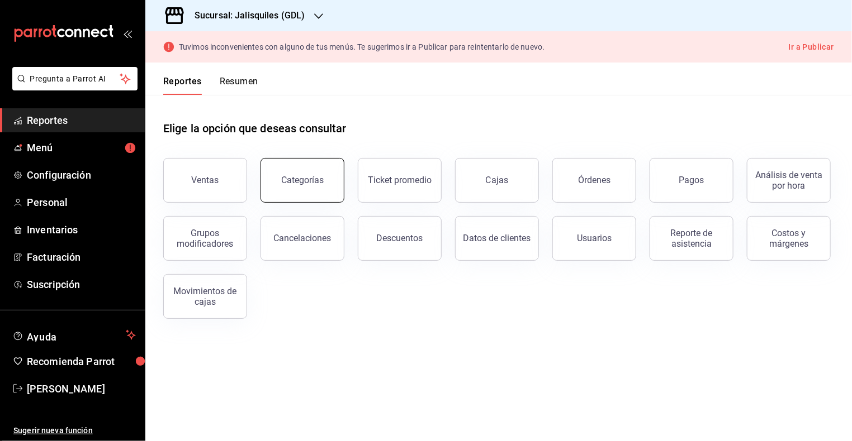
click at [298, 184] on button "Categorías" at bounding box center [302, 180] width 84 height 45
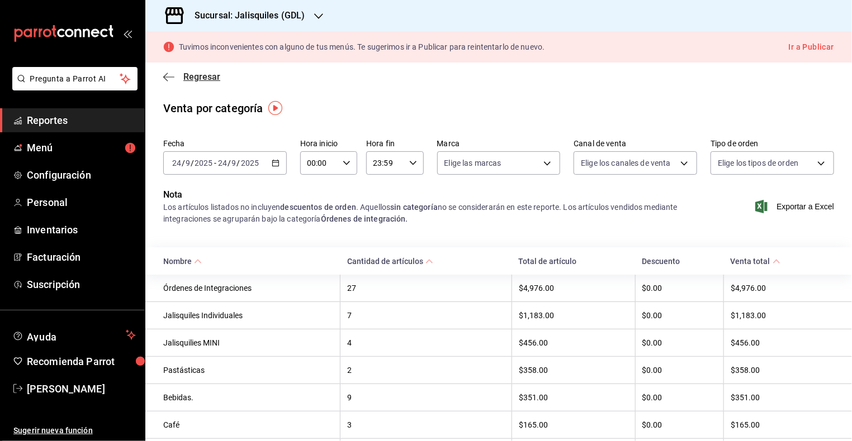
click at [170, 78] on icon "button" at bounding box center [168, 77] width 11 height 10
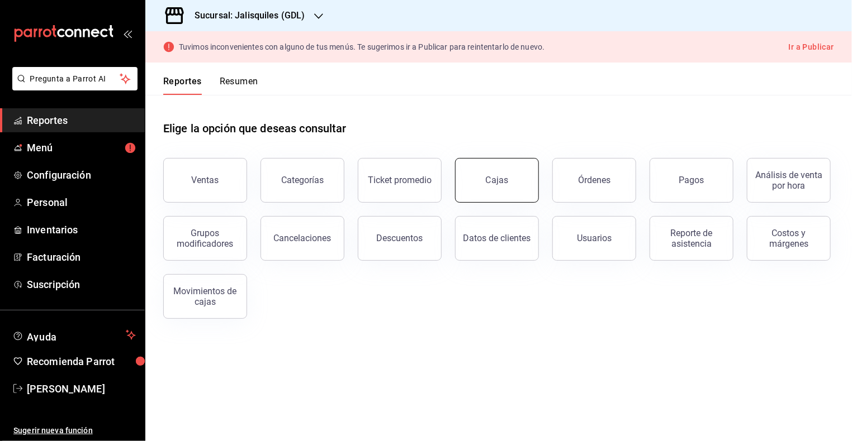
click at [491, 177] on div "Cajas" at bounding box center [497, 180] width 23 height 13
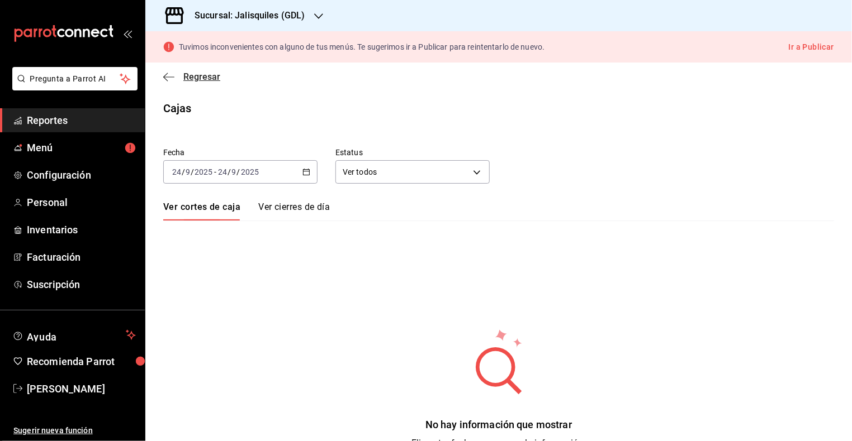
click at [167, 78] on icon "button" at bounding box center [168, 77] width 11 height 10
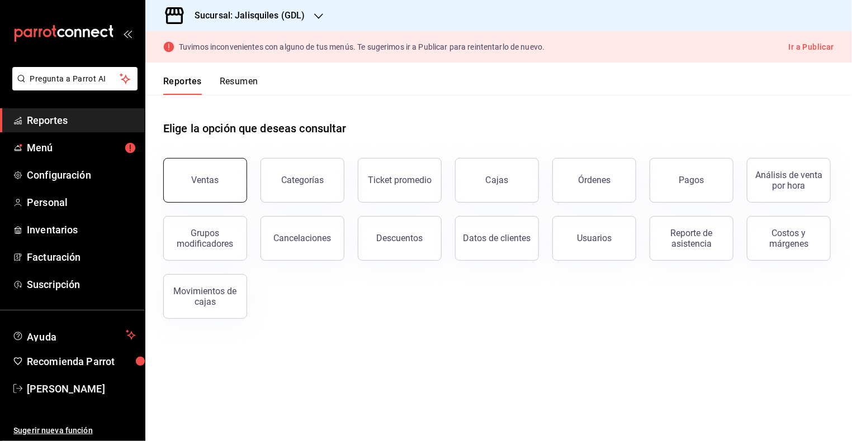
click at [193, 185] on button "Ventas" at bounding box center [205, 180] width 84 height 45
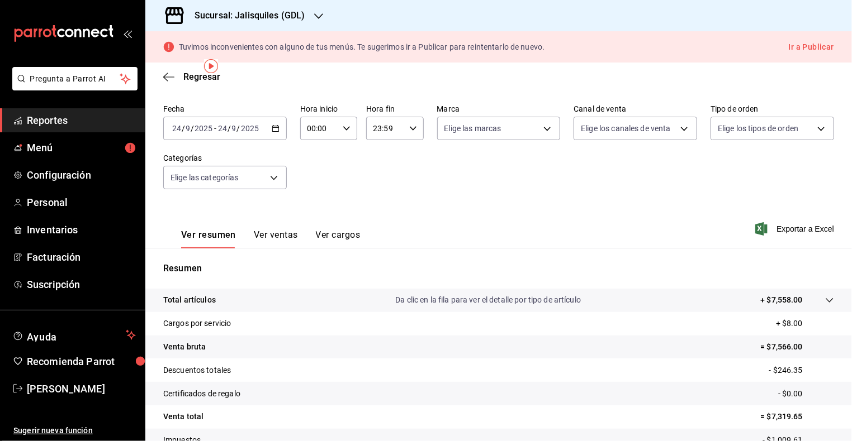
scroll to position [125, 0]
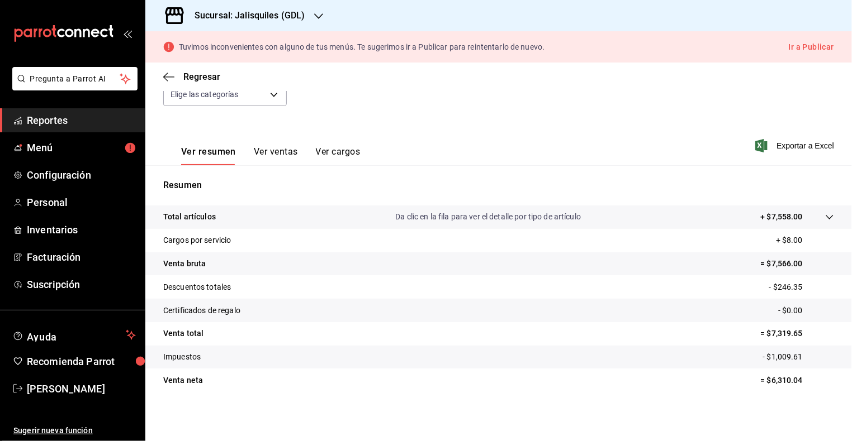
click at [277, 151] on button "Ver ventas" at bounding box center [276, 155] width 44 height 19
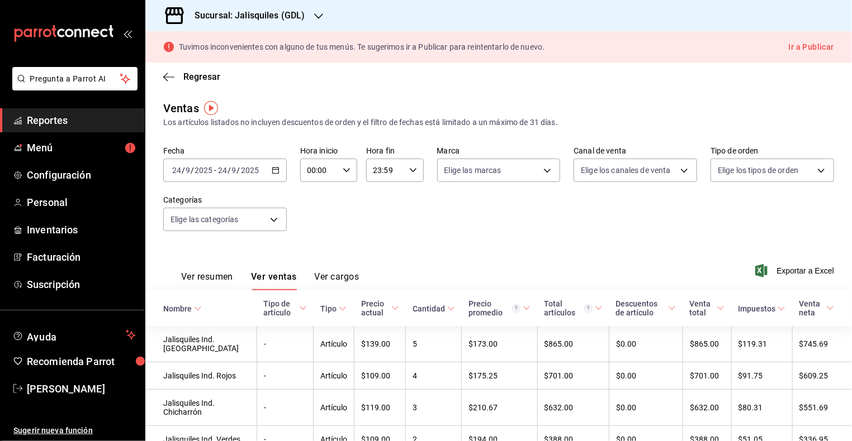
click at [217, 175] on div "2025-09-24 24 / 9 / 2025 - 2025-09-24 24 / 9 / 2025" at bounding box center [225, 170] width 124 height 23
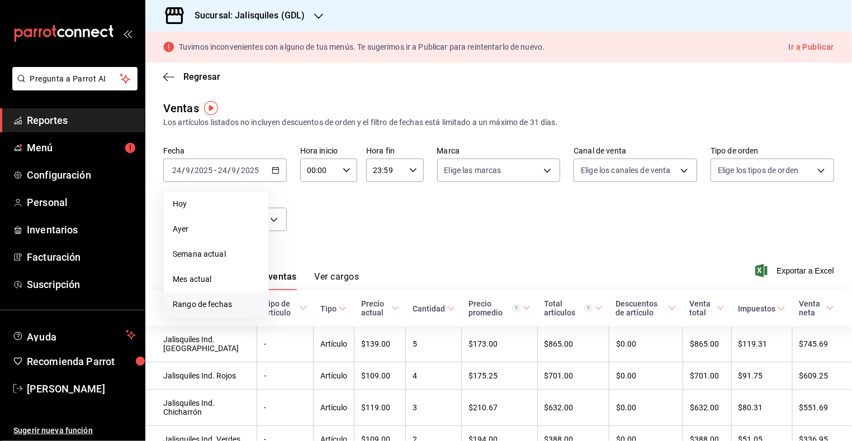
click at [220, 303] on span "Rango de fechas" at bounding box center [216, 305] width 87 height 12
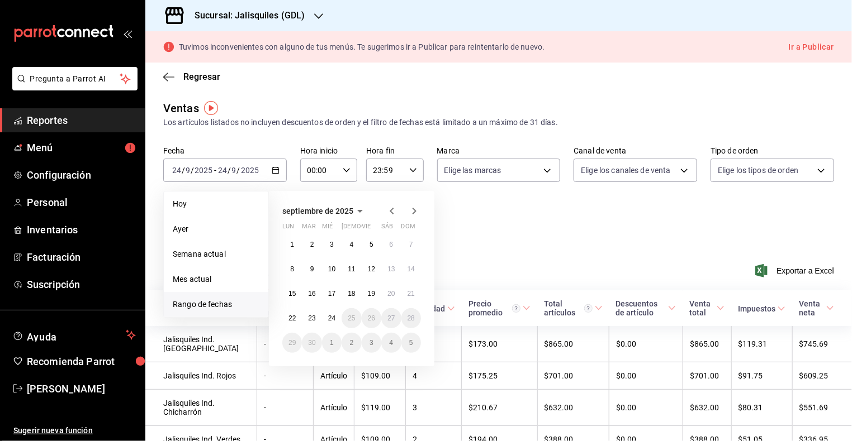
click at [335, 210] on span "septiembre de 2025" at bounding box center [317, 211] width 71 height 9
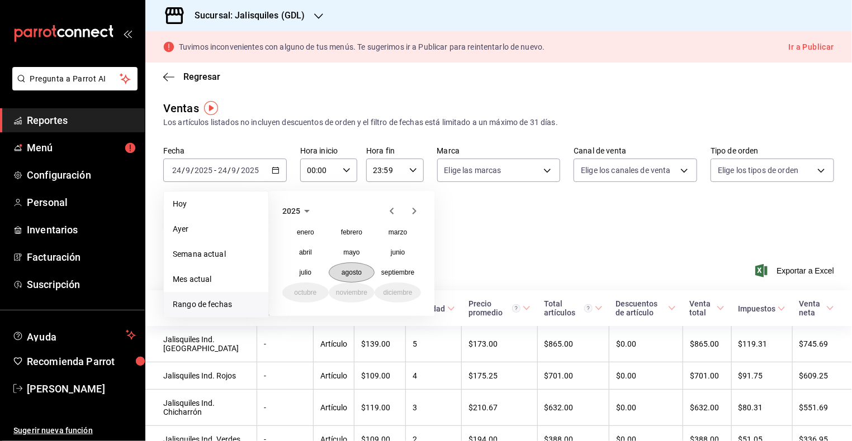
click at [348, 270] on abbr "agosto" at bounding box center [351, 273] width 20 height 8
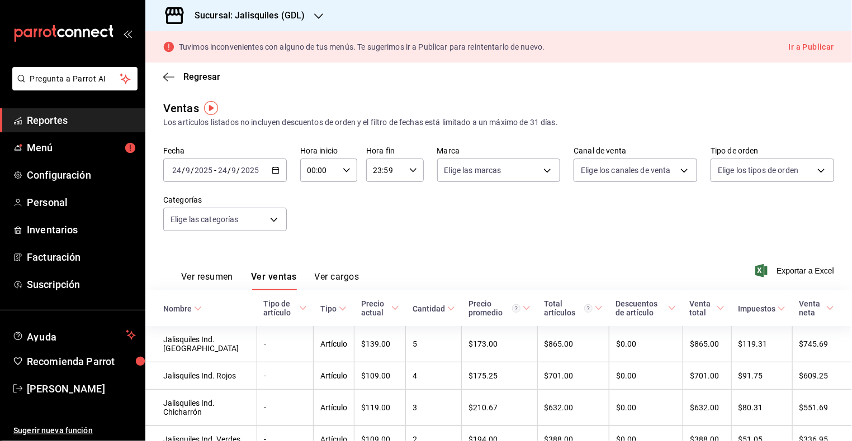
click at [486, 241] on div "Fecha 2025-09-24 24 / 9 / 2025 - 2025-09-24 24 / 9 / 2025 Hora inicio 00:00 Hor…" at bounding box center [498, 195] width 671 height 98
click at [300, 17] on h3 "Sucursal: Jalisquiles (GDL)" at bounding box center [246, 15] width 120 height 13
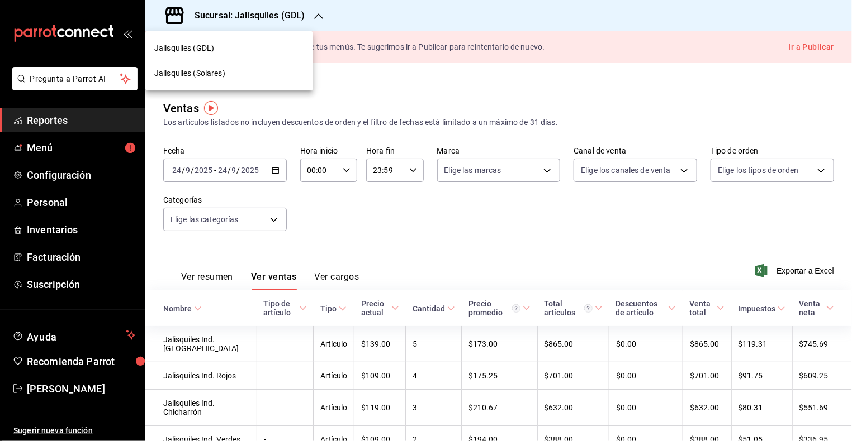
click at [216, 74] on span "Jalisquiles (Solares)" at bounding box center [189, 74] width 71 height 12
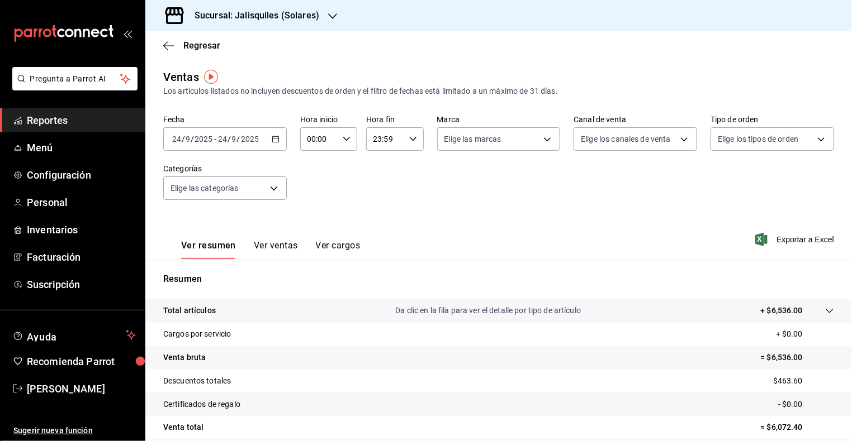
click at [275, 139] on icon "button" at bounding box center [276, 139] width 8 height 8
drag, startPoint x: 214, startPoint y: 251, endPoint x: 276, endPoint y: 225, distance: 67.1
click at [214, 251] on span "Mes actual" at bounding box center [216, 249] width 87 height 12
click at [292, 16] on h3 "Sucursal: Jalisquiles (Solares)" at bounding box center [253, 15] width 134 height 13
click at [212, 47] on span "Jalisquiles (GDL)" at bounding box center [184, 48] width 60 height 12
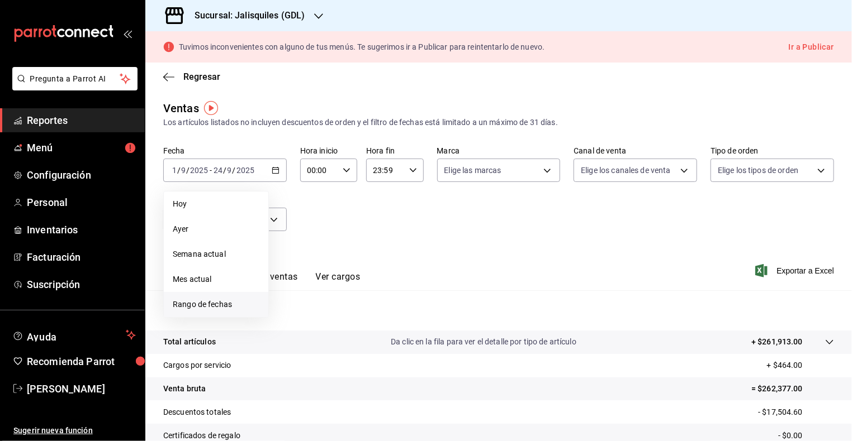
click at [229, 306] on span "Rango de fechas" at bounding box center [216, 305] width 87 height 12
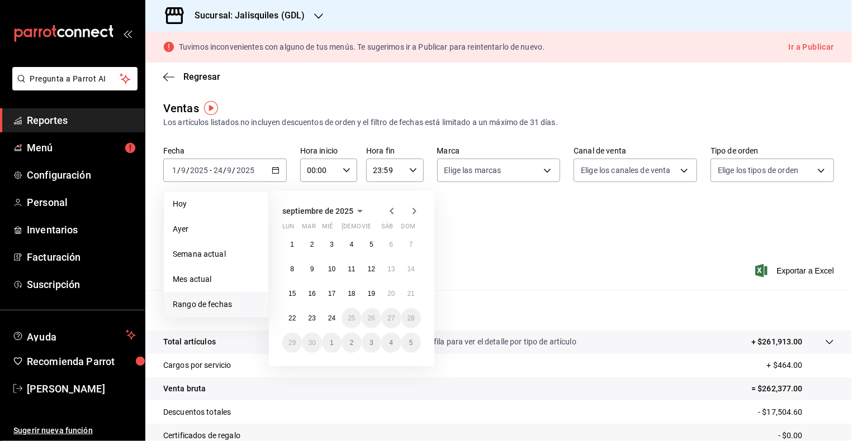
click at [355, 211] on icon "button" at bounding box center [359, 211] width 13 height 13
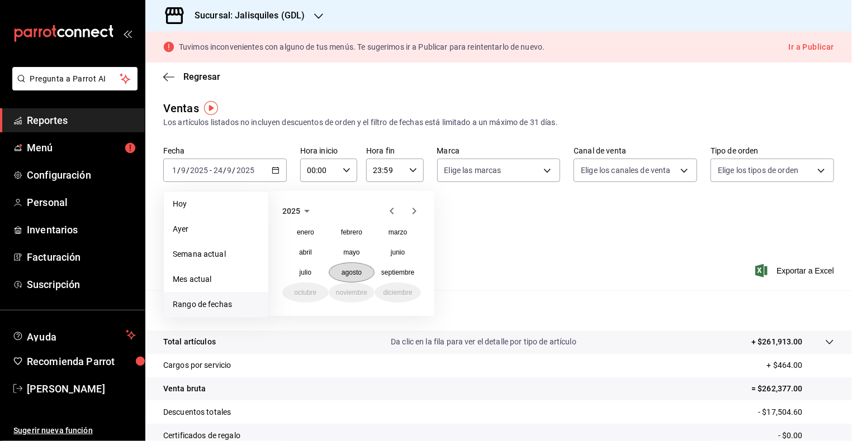
click at [350, 273] on abbr "agosto" at bounding box center [351, 273] width 20 height 8
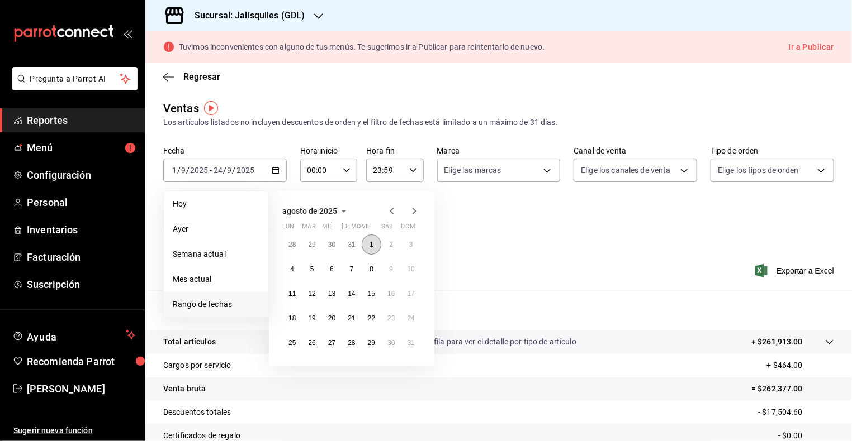
click at [369, 241] on abbr "1" at bounding box center [371, 245] width 4 height 8
click at [412, 344] on abbr "31" at bounding box center [410, 343] width 7 height 8
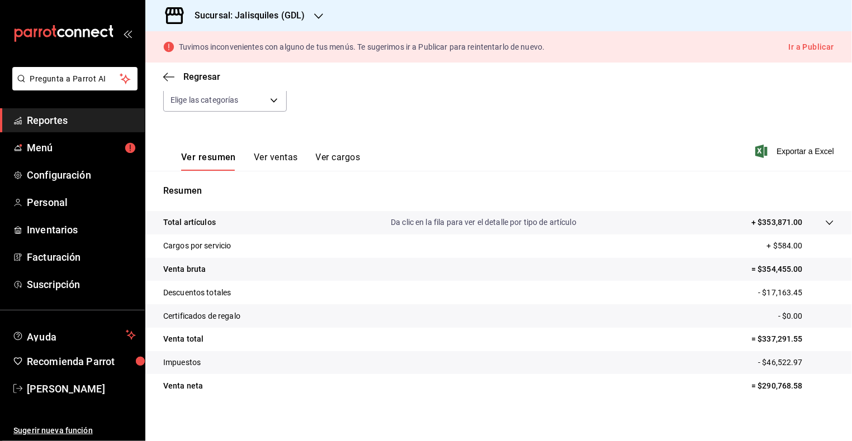
scroll to position [125, 0]
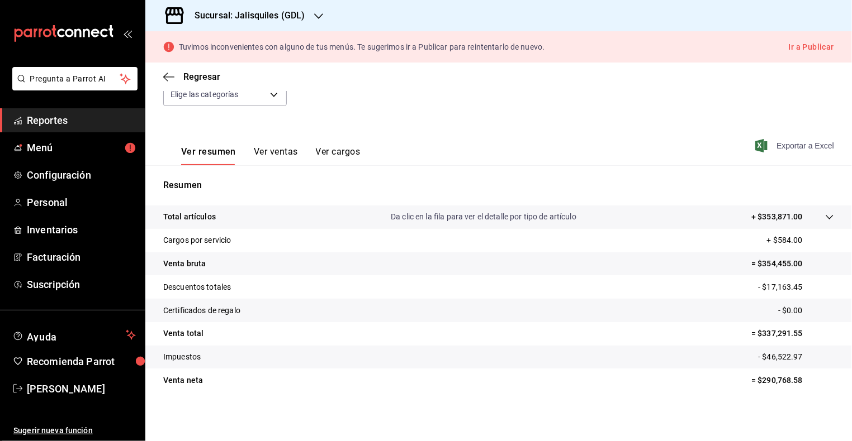
click at [785, 145] on span "Exportar a Excel" at bounding box center [795, 145] width 77 height 13
